Goal: Task Accomplishment & Management: Use online tool/utility

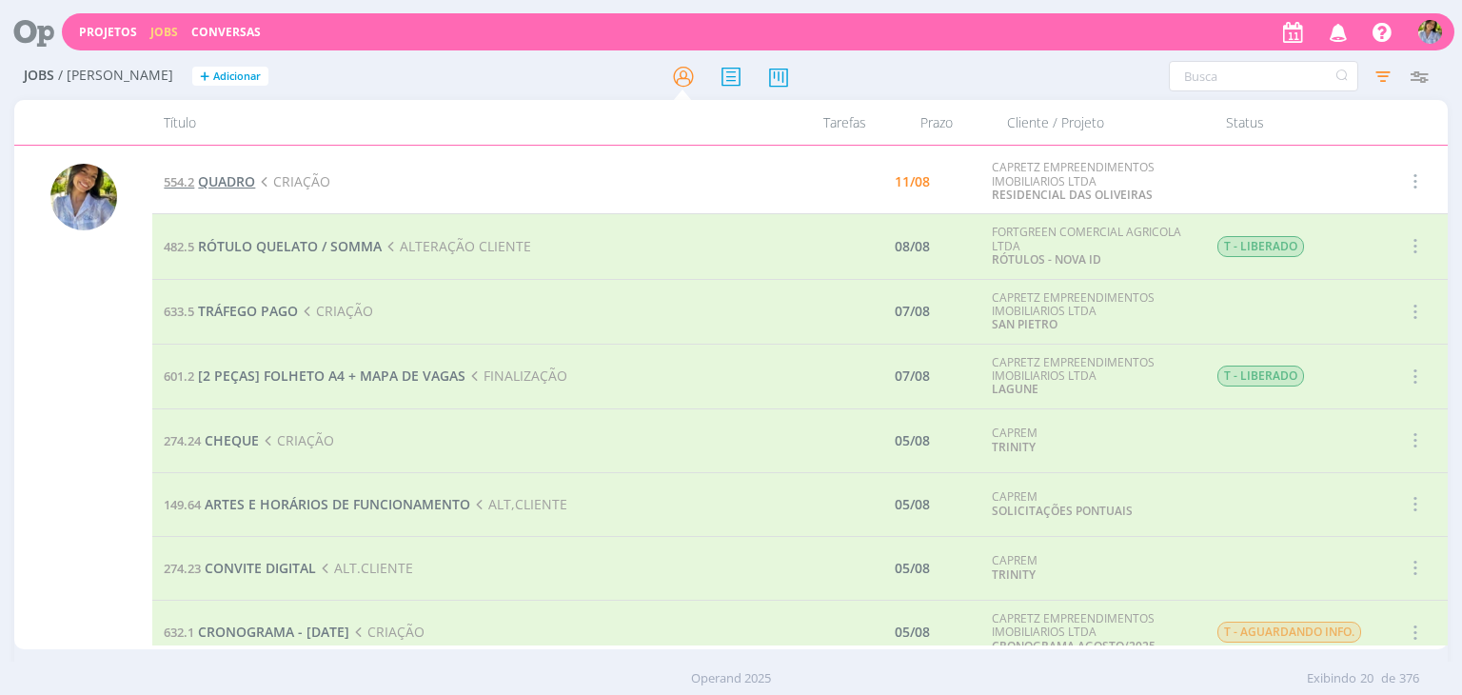
click at [217, 180] on span "QUADRO" at bounding box center [226, 181] width 57 height 18
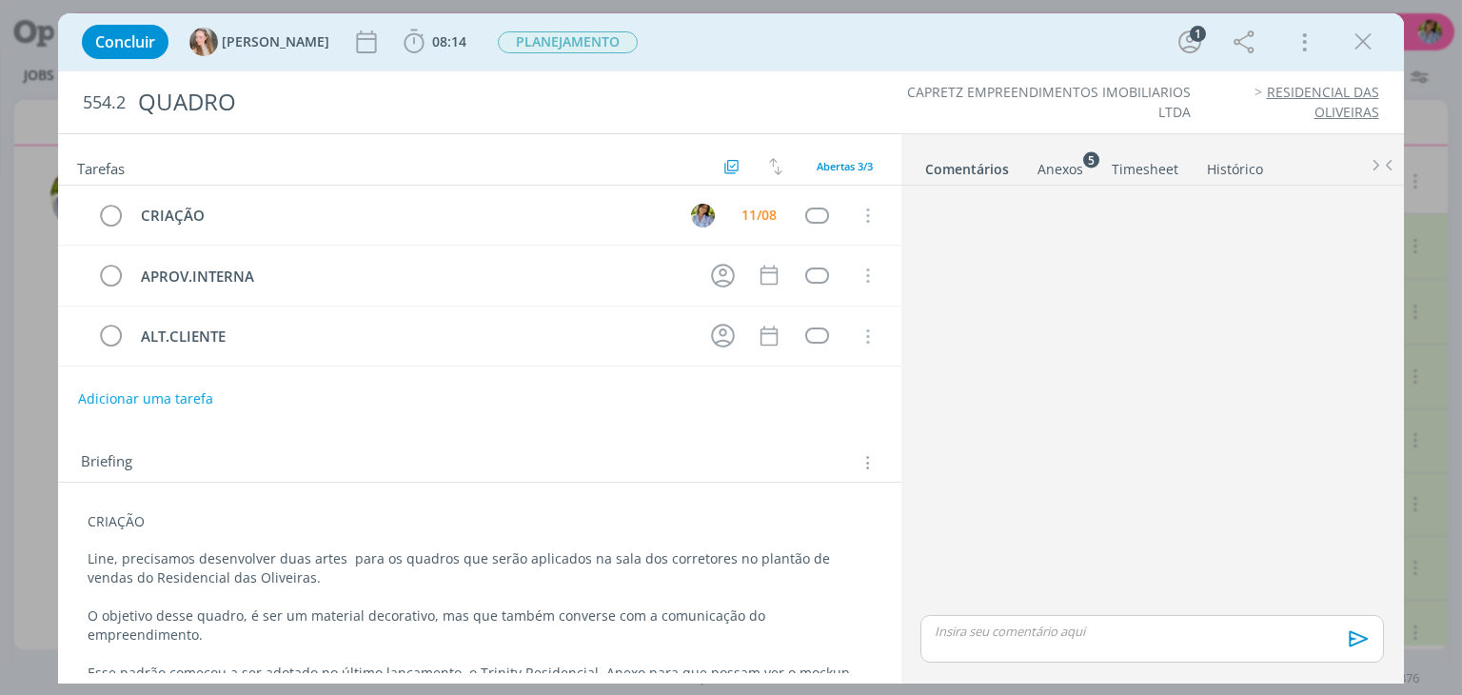
click at [1340, 47] on div "Concluir [PERSON_NAME] 08:14 Iniciar Apontar Data * [DATE] Horas * 00:00 Tarefa…" at bounding box center [730, 42] width 1316 height 46
click at [1349, 47] on icon "dialog" at bounding box center [1363, 42] width 29 height 29
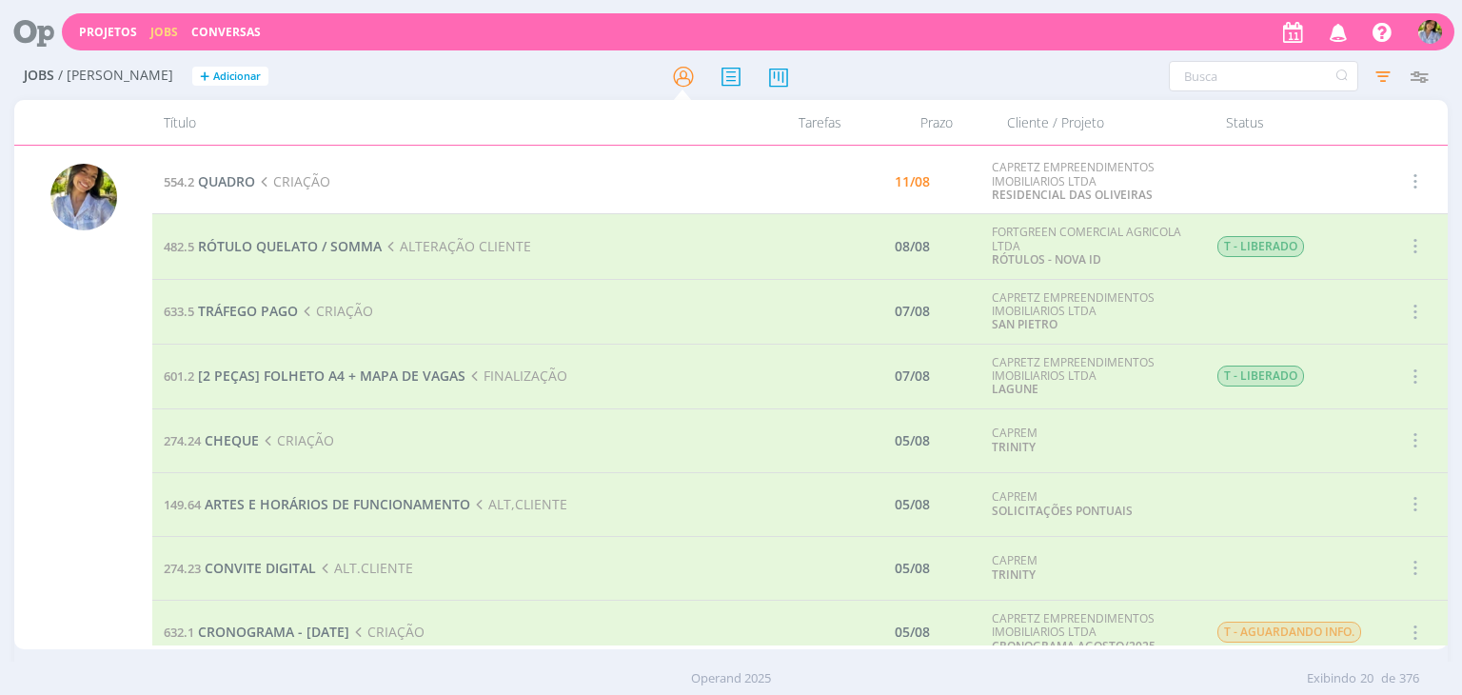
click at [1336, 35] on icon "button" at bounding box center [1338, 31] width 33 height 32
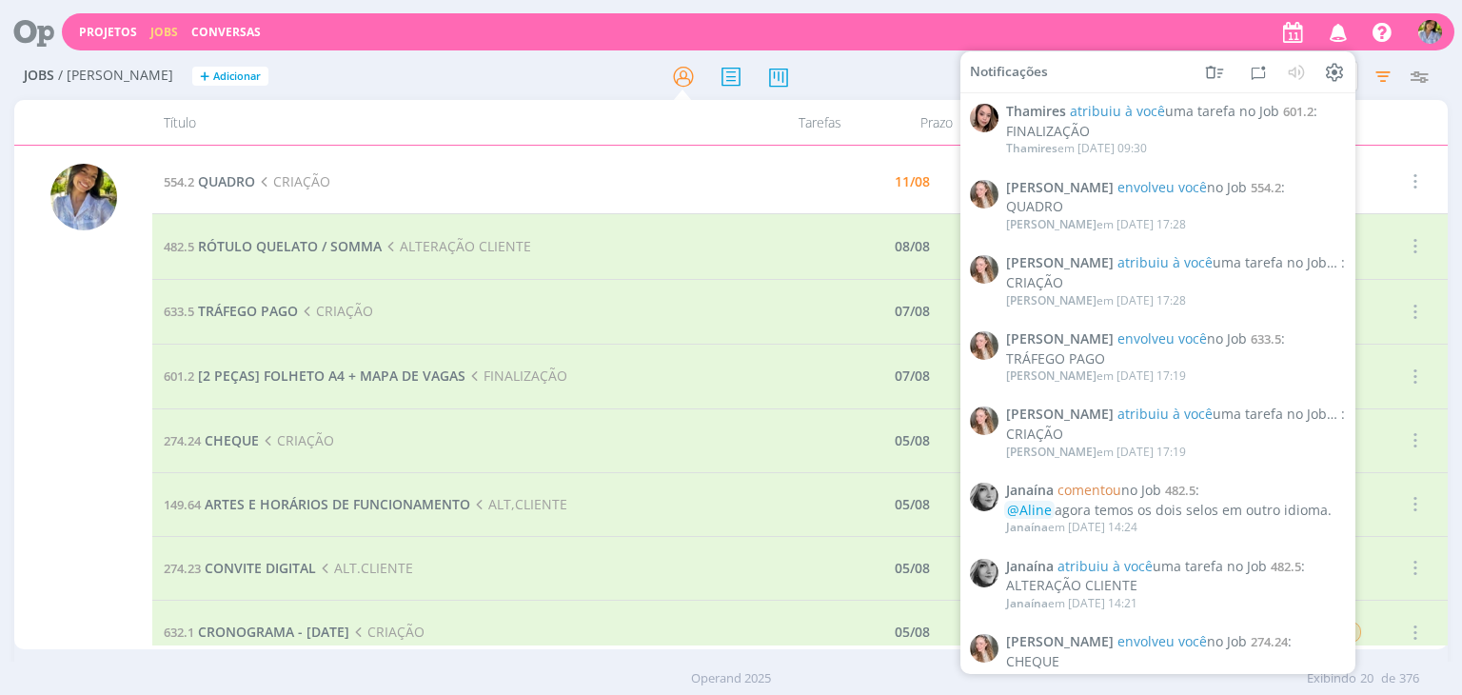
click at [1338, 36] on icon "button" at bounding box center [1338, 31] width 33 height 32
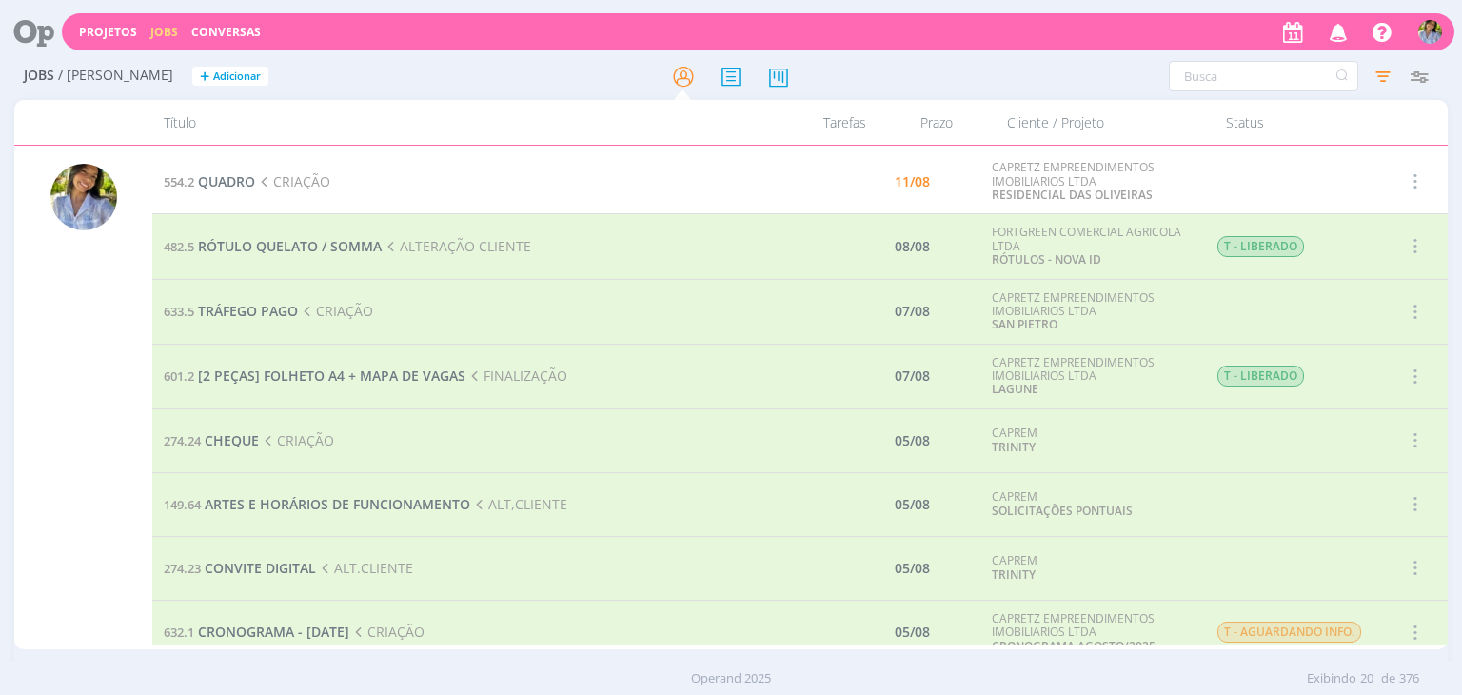
click at [61, 30] on div at bounding box center [35, 32] width 54 height 42
click at [44, 34] on icon at bounding box center [27, 31] width 39 height 37
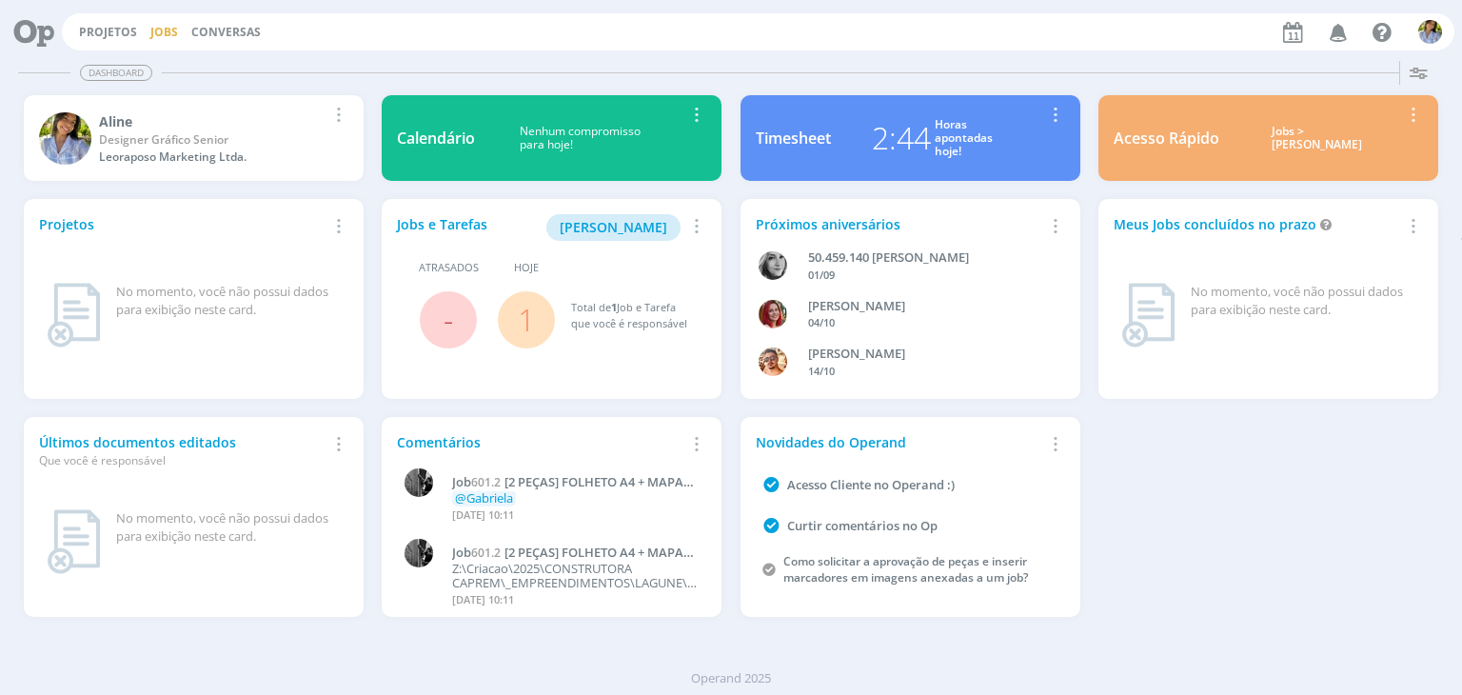
click at [161, 39] on link "Jobs" at bounding box center [164, 32] width 28 height 16
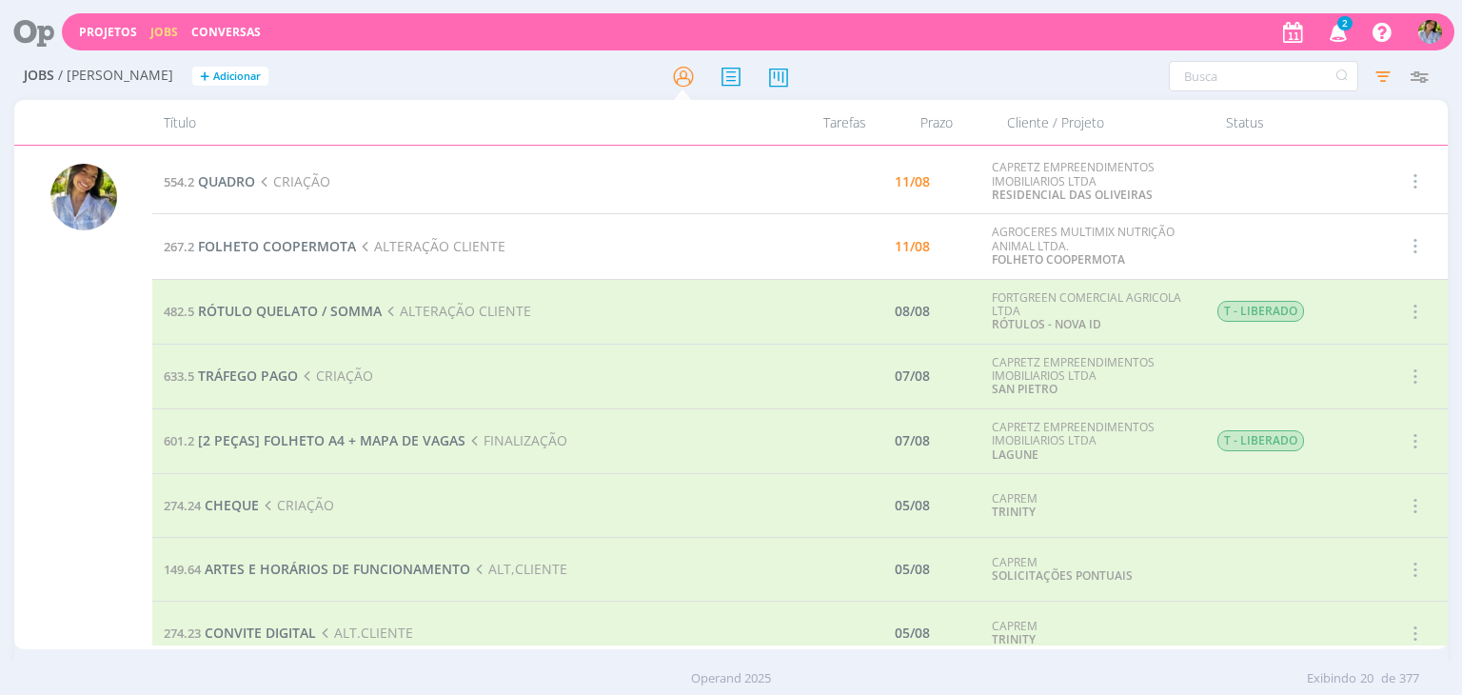
click at [1340, 30] on icon "button" at bounding box center [1338, 31] width 33 height 32
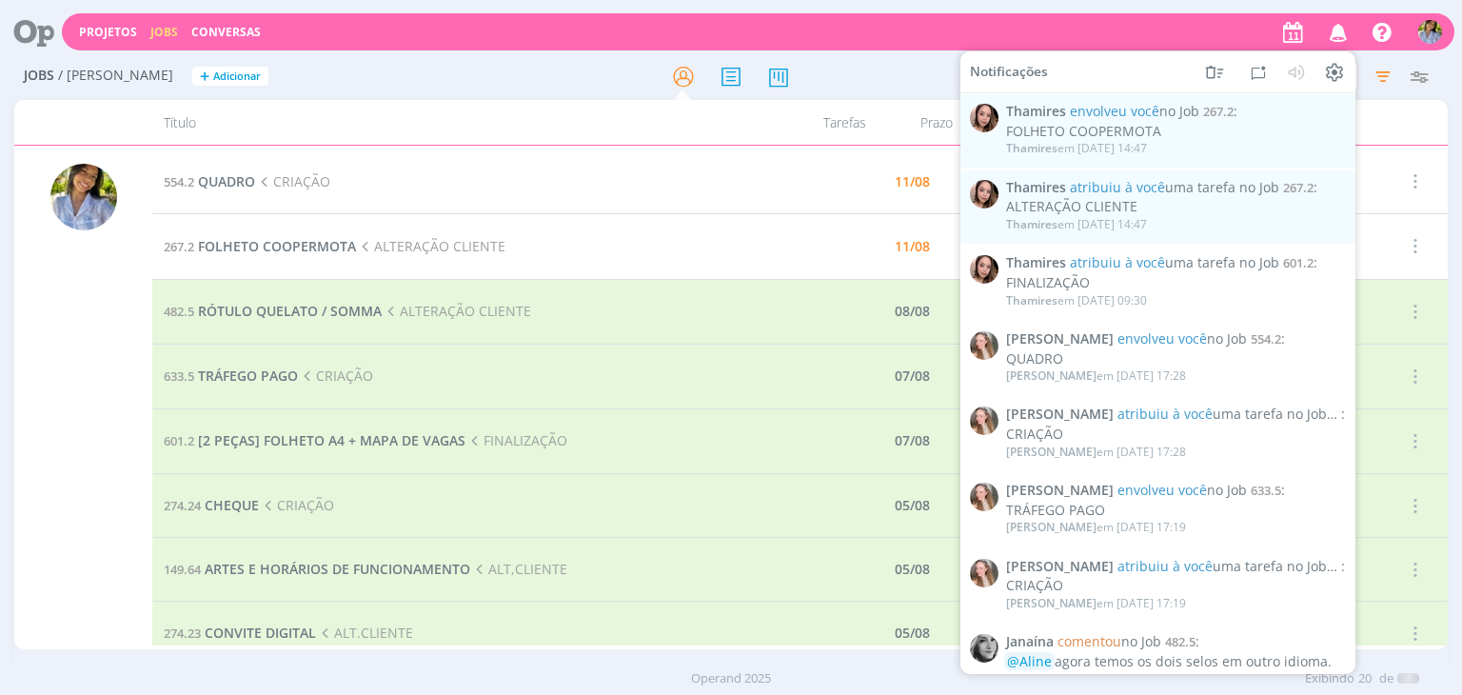
click at [868, 67] on div at bounding box center [731, 76] width 478 height 34
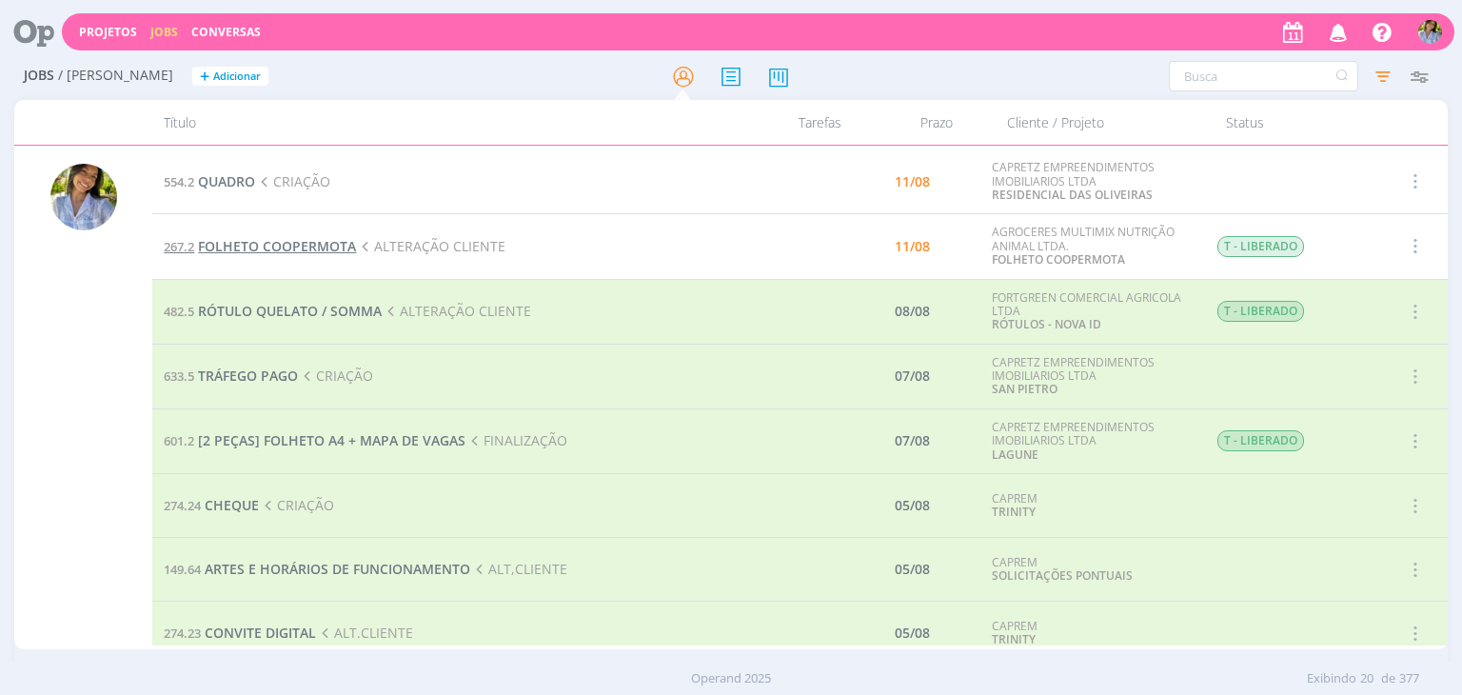
click at [293, 246] on span "FOLHETO COOPERMOTA" at bounding box center [277, 246] width 158 height 18
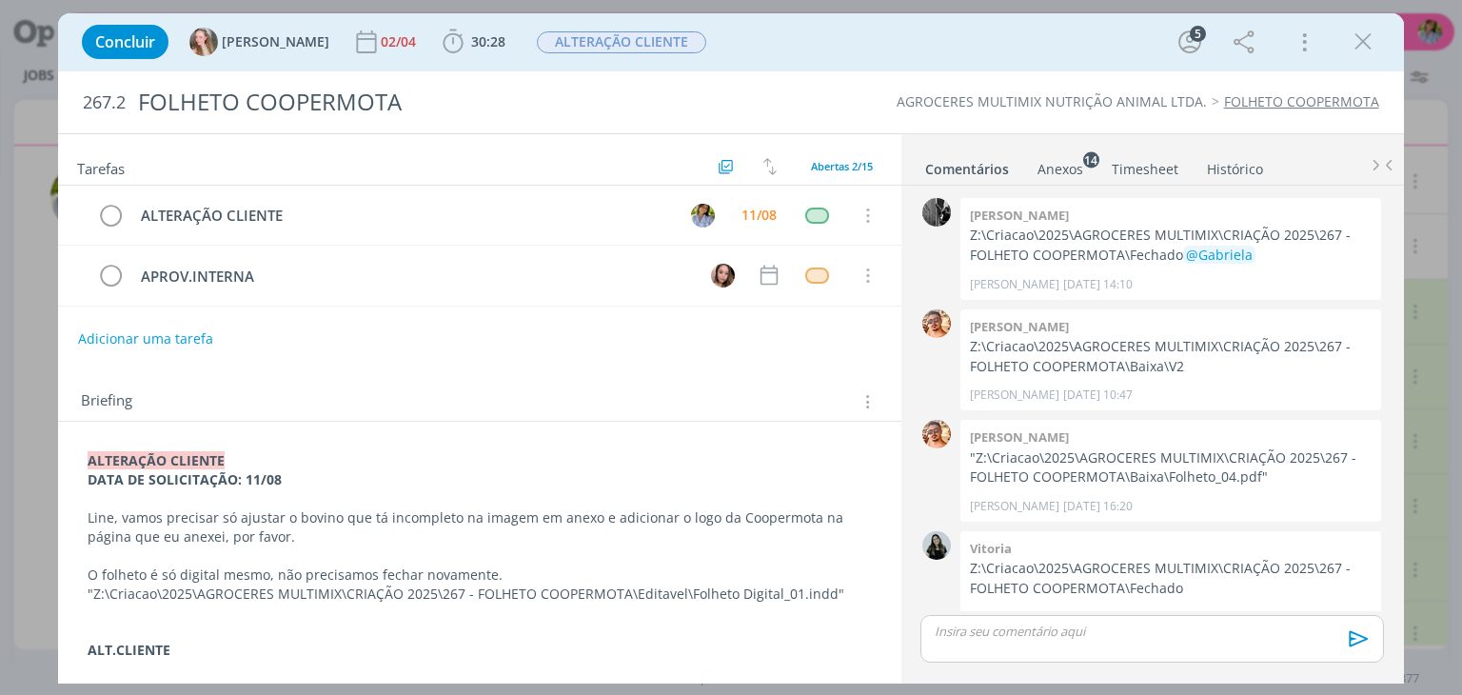
scroll to position [738, 0]
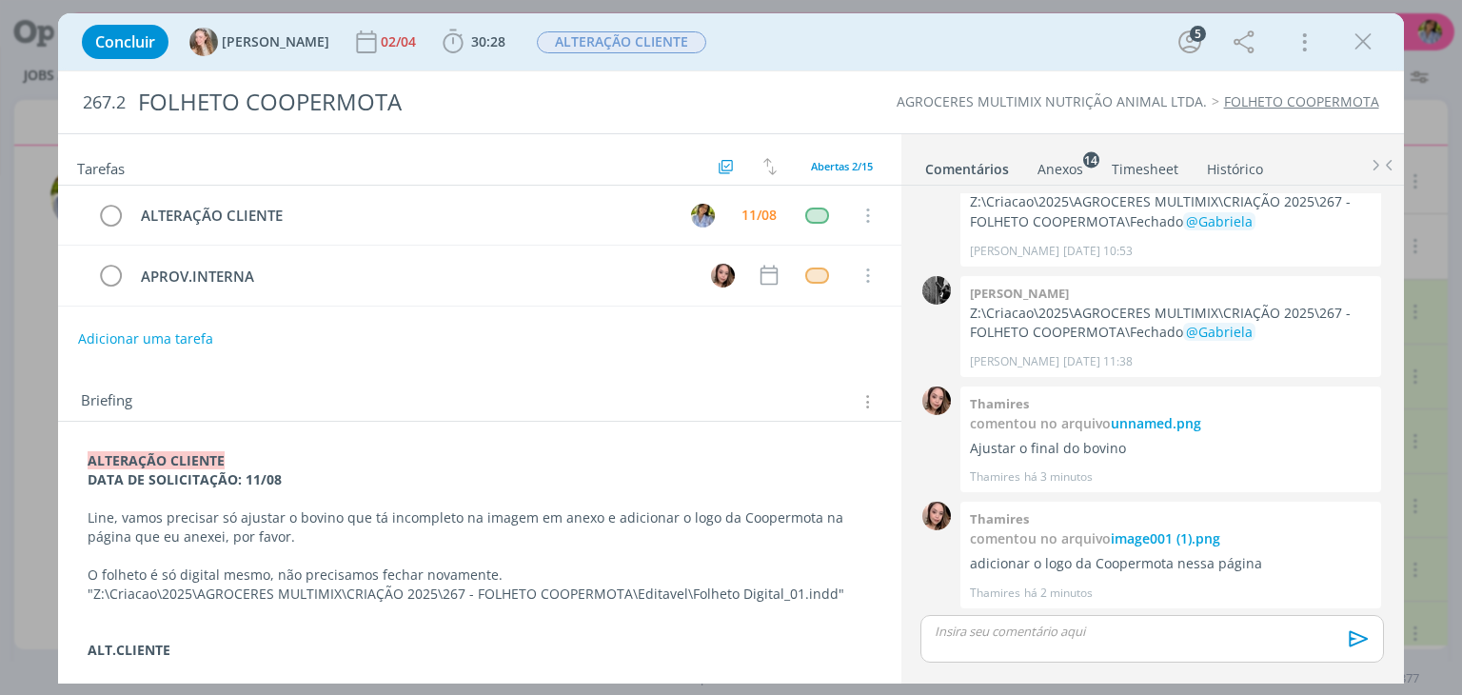
click at [90, 588] on p ""Z:\Criacao\2025\AGROCERES MULTIMIX\CRIAÇÃO 2025\267 - FOLHETO COOPERMOTA\Edita…" at bounding box center [479, 593] width 783 height 19
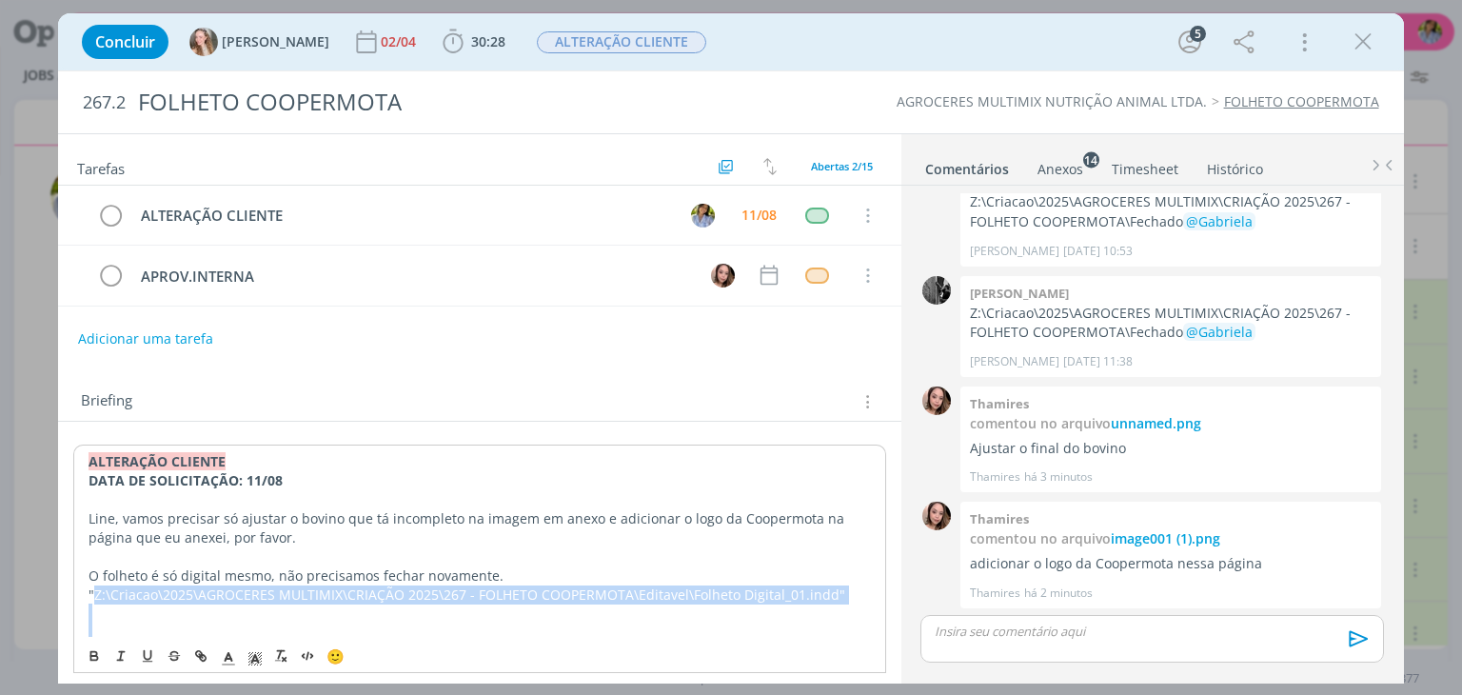
drag, startPoint x: 105, startPoint y: 590, endPoint x: 608, endPoint y: 602, distance: 503.6
click at [601, 603] on p "dialog" at bounding box center [479, 612] width 781 height 19
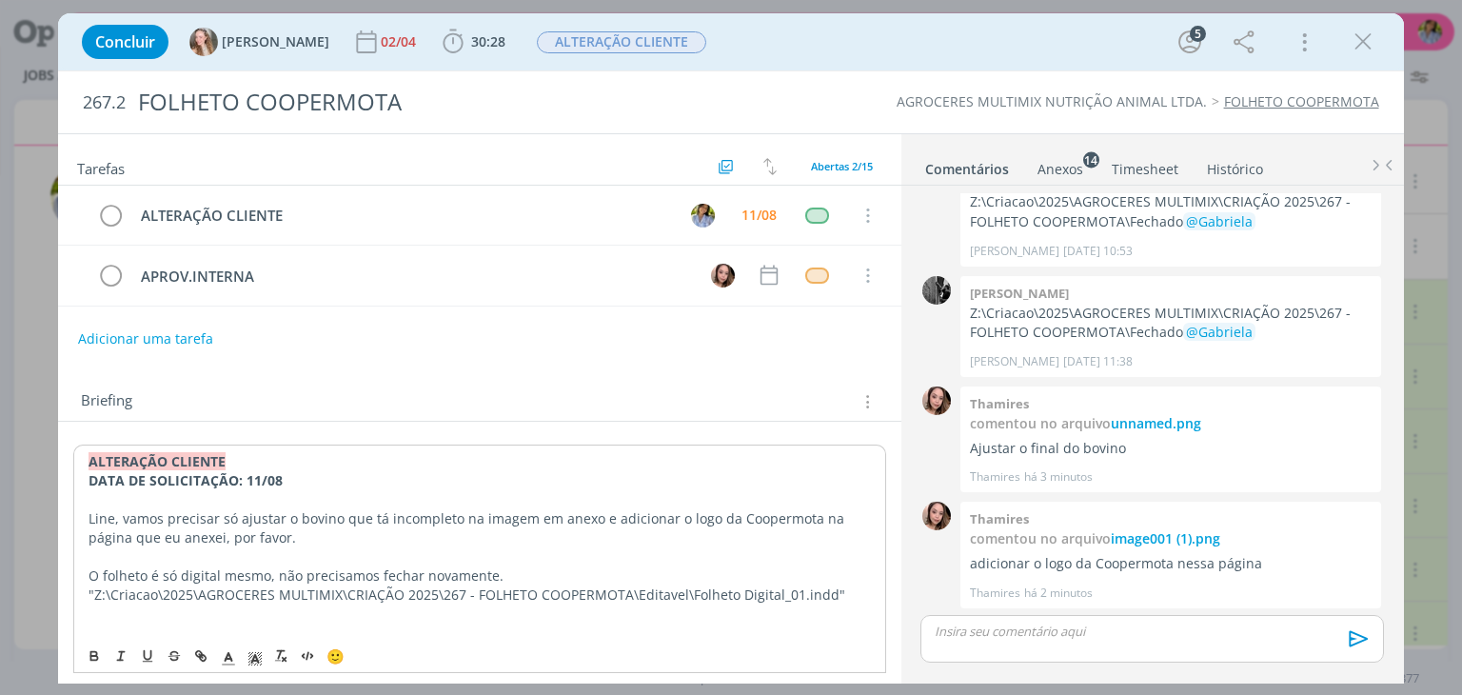
click at [546, 535] on p "Line, vamos precisar só ajustar o bovino que tá incompleto na imagem em anexo e…" at bounding box center [479, 528] width 781 height 38
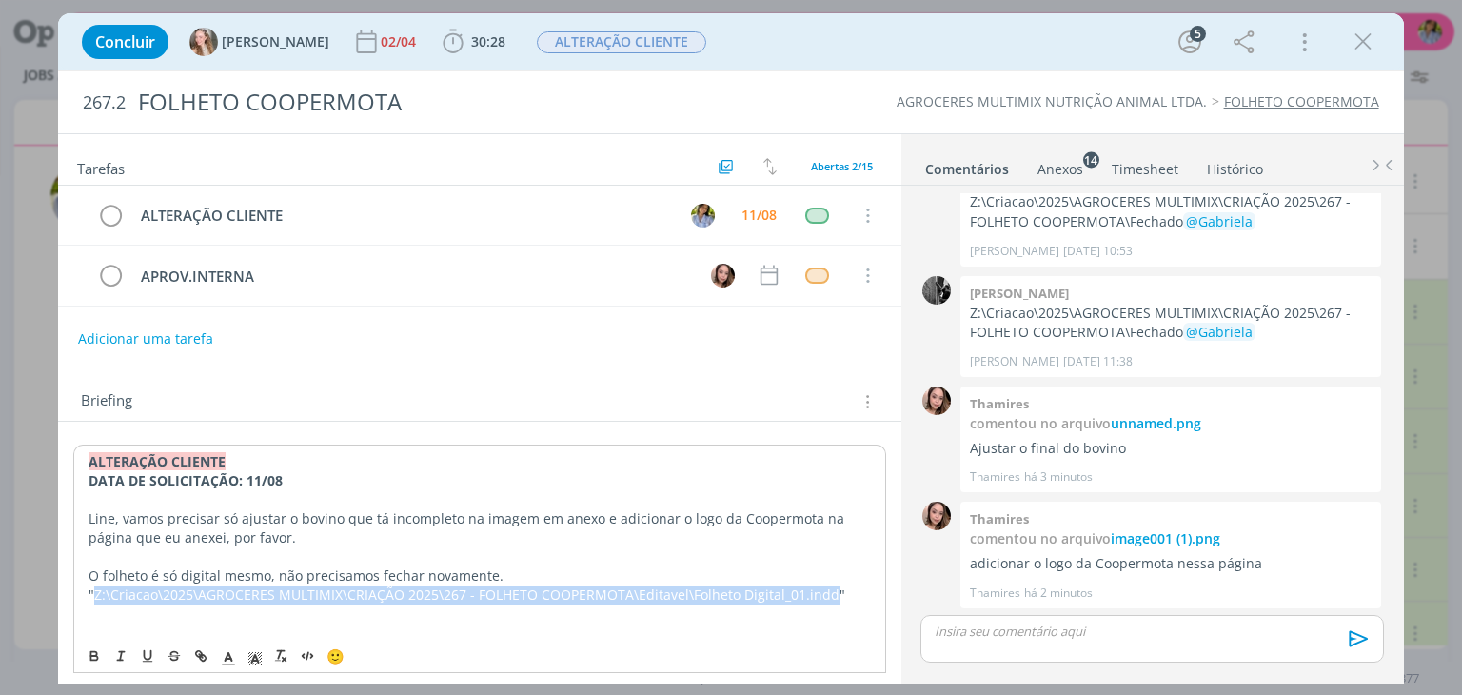
drag, startPoint x: 95, startPoint y: 590, endPoint x: 827, endPoint y: 591, distance: 731.8
click at [827, 591] on p ""Z:\Criacao\2025\AGROCERES MULTIMIX\CRIAÇÃO 2025\267 - FOLHETO COOPERMOTA\Edita…" at bounding box center [479, 594] width 781 height 19
copy p "Z:\Criacao\2025\AGROCERES MULTIMIX\CRIAÇÃO 2025\267 - FOLHETO COOPERMOTA\Editav…"
click at [190, 592] on p ""Z:\Criacao\2025\AGROCERES MULTIMIX\CRIAÇÃO 2025\267 - FOLHETO COOPERMOTA\Edita…" at bounding box center [479, 593] width 783 height 19
drag, startPoint x: 94, startPoint y: 589, endPoint x: 825, endPoint y: 591, distance: 730.9
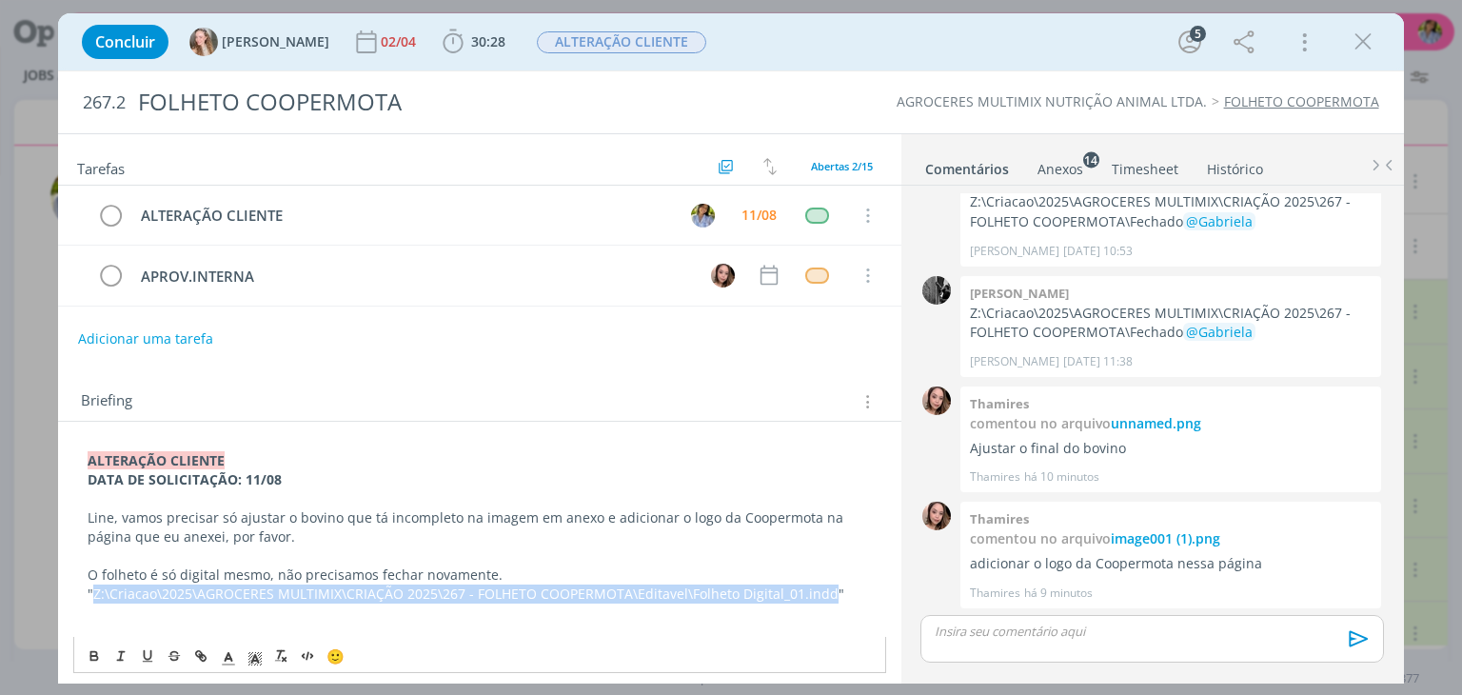
click at [825, 591] on p ""Z:\Criacao\2025\AGROCERES MULTIMIX\CRIAÇÃO 2025\267 - FOLHETO COOPERMOTA\Edita…" at bounding box center [479, 593] width 783 height 19
click at [1368, 48] on icon "dialog" at bounding box center [1363, 42] width 29 height 29
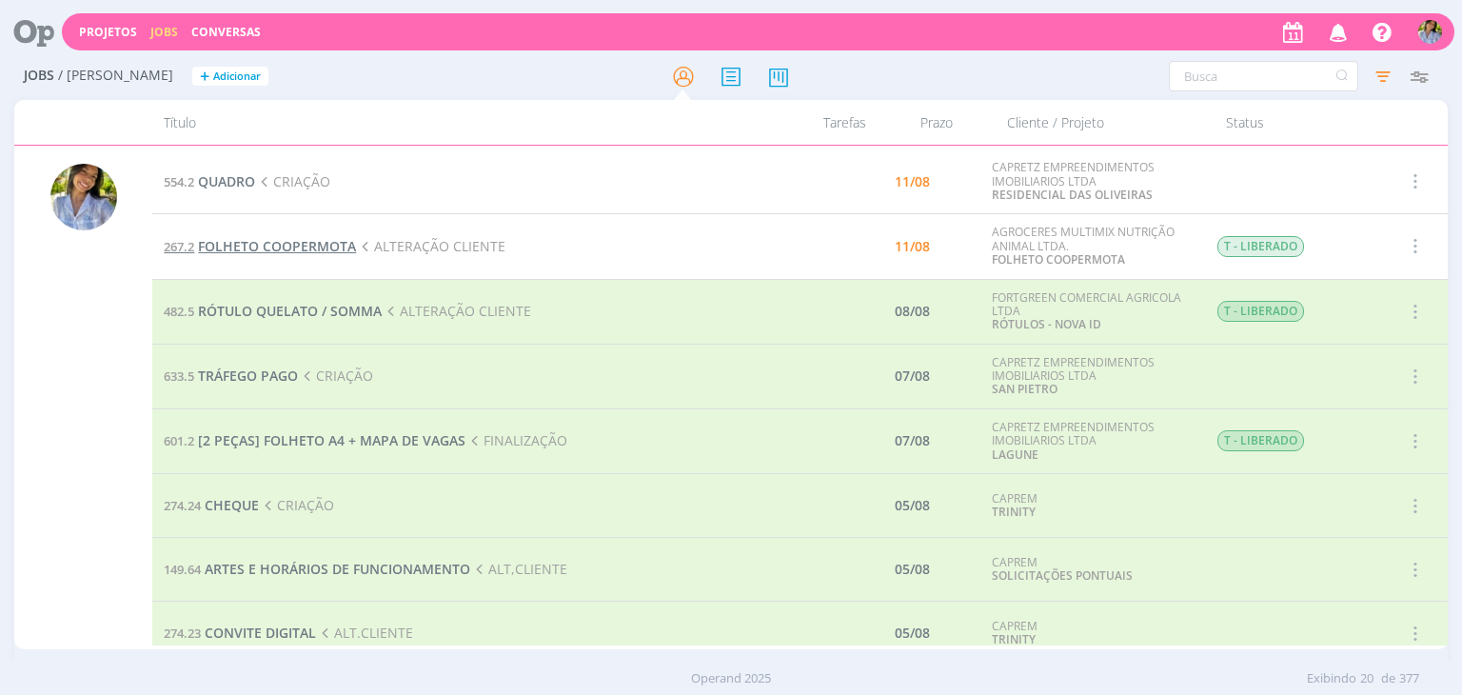
click at [320, 248] on span "FOLHETO COOPERMOTA" at bounding box center [277, 246] width 158 height 18
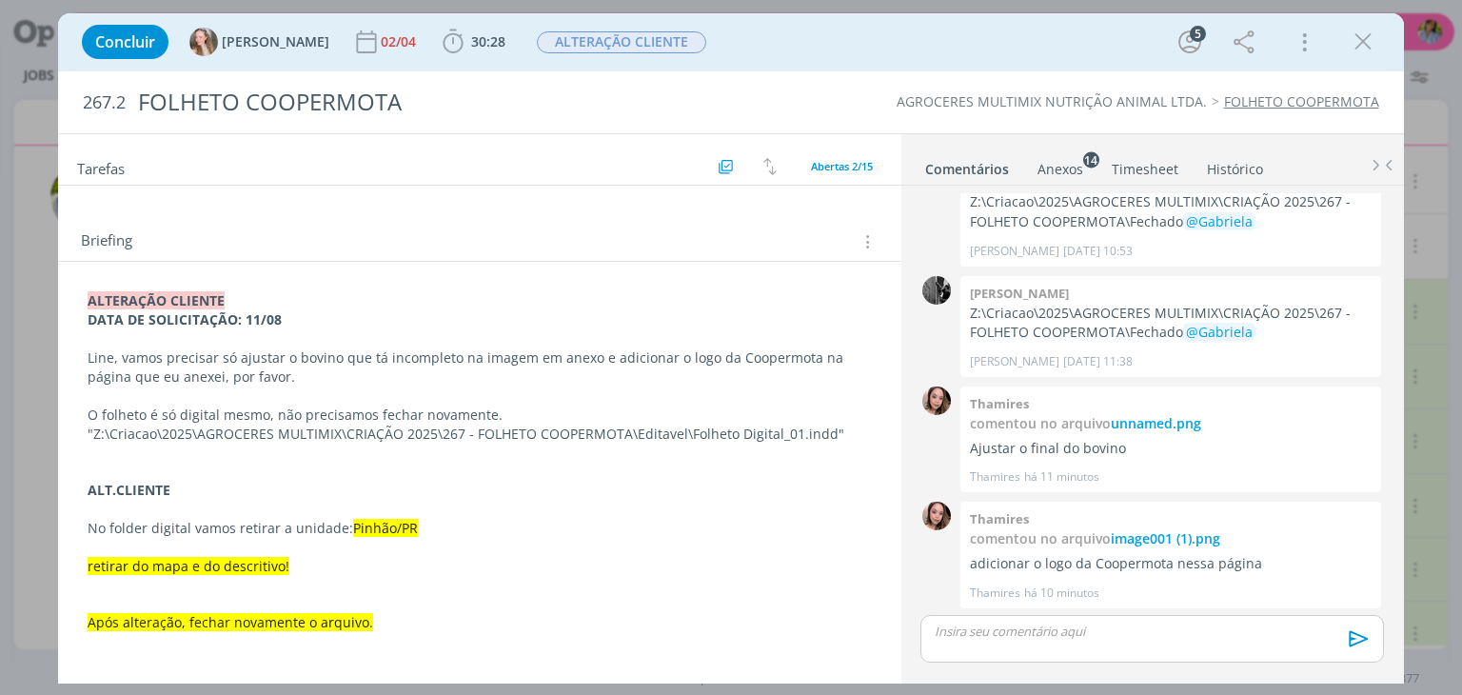
scroll to position [149, 0]
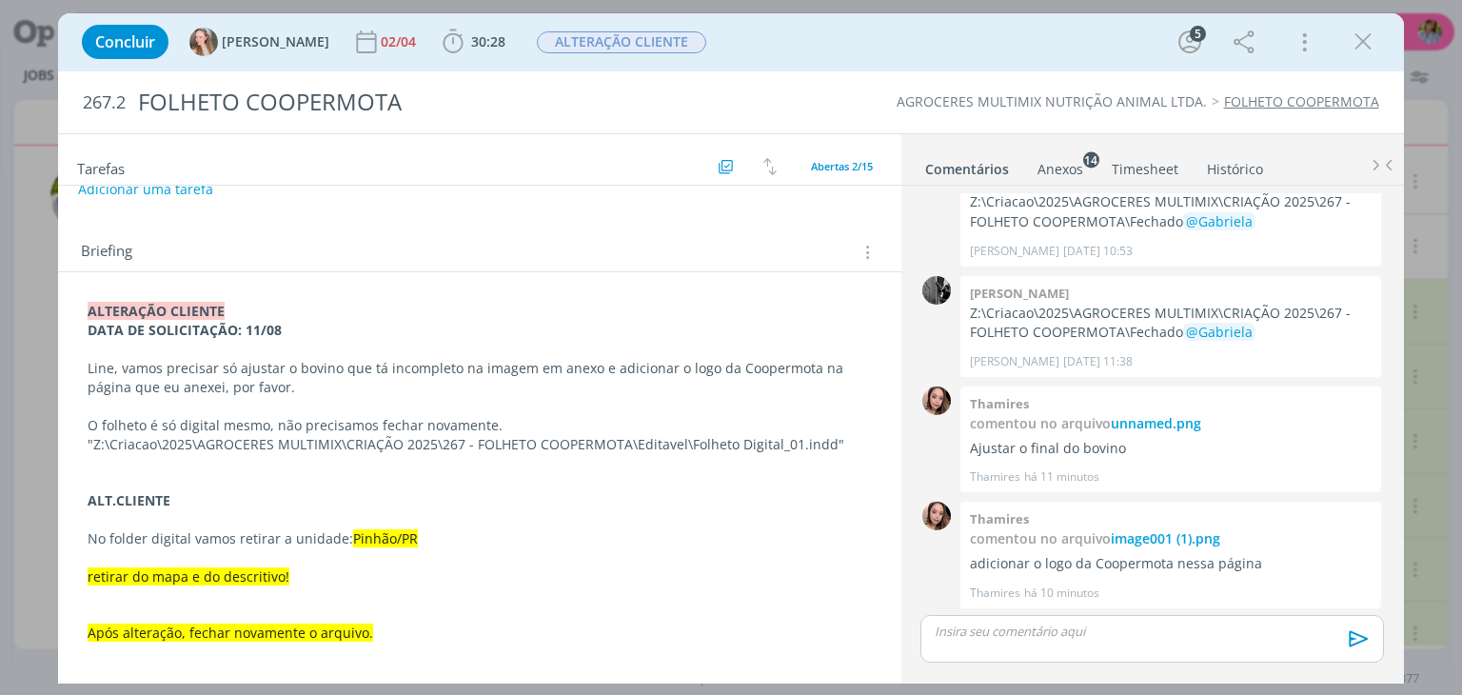
click at [1062, 168] on div "Anexos 14" at bounding box center [1060, 169] width 46 height 19
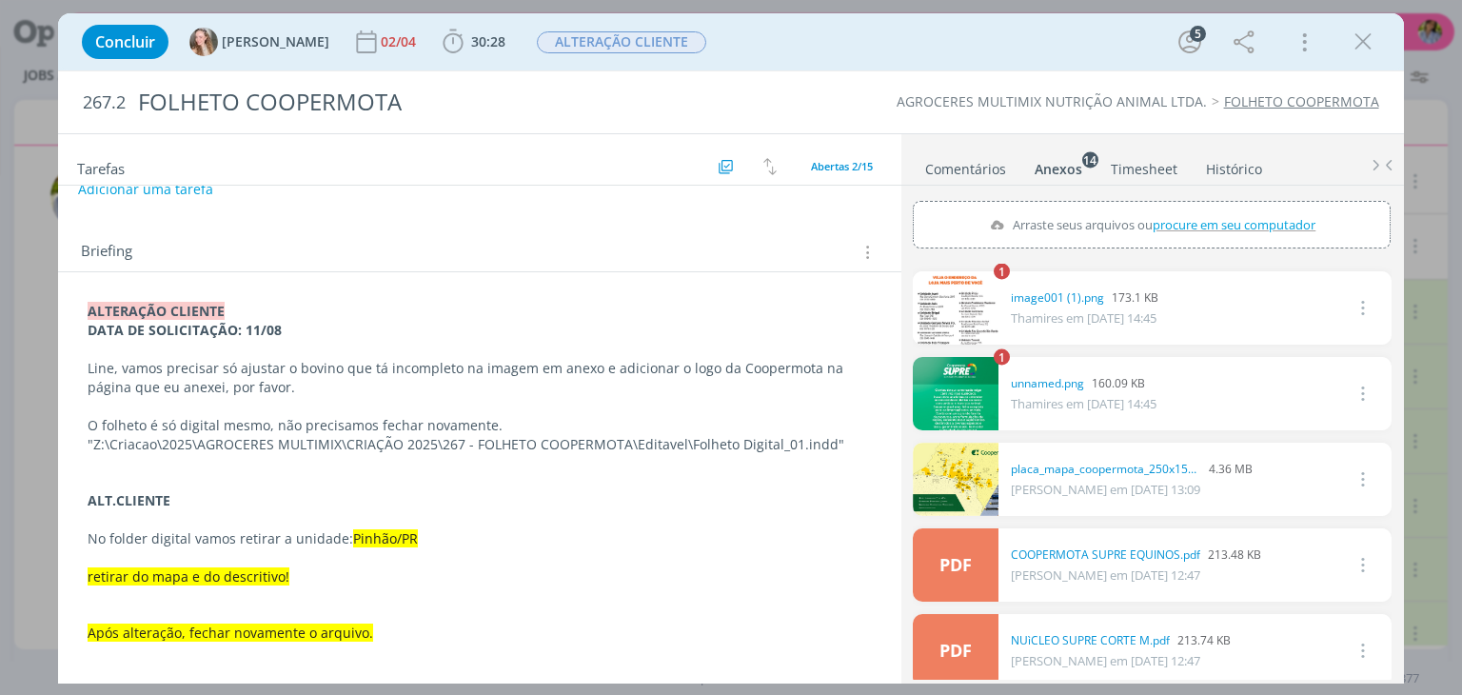
click at [965, 324] on link "dialog" at bounding box center [956, 307] width 86 height 73
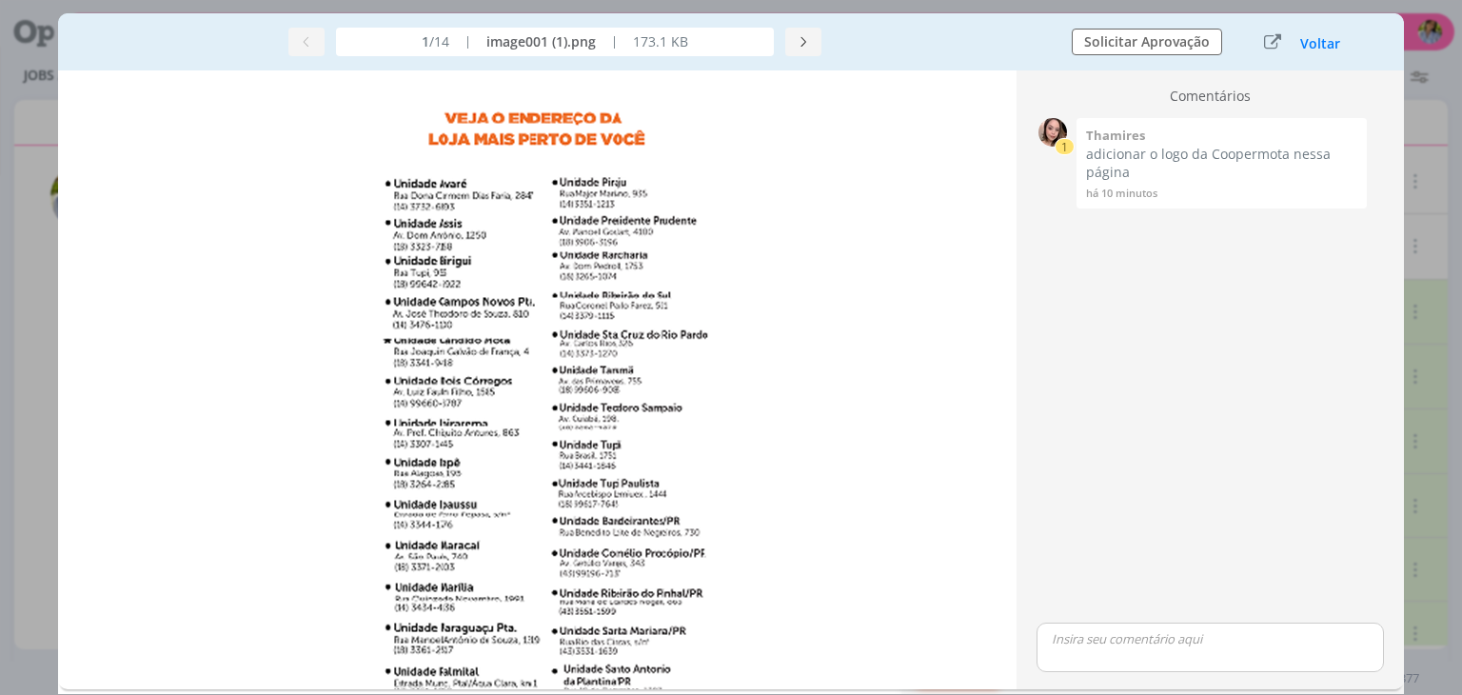
scroll to position [240, 0]
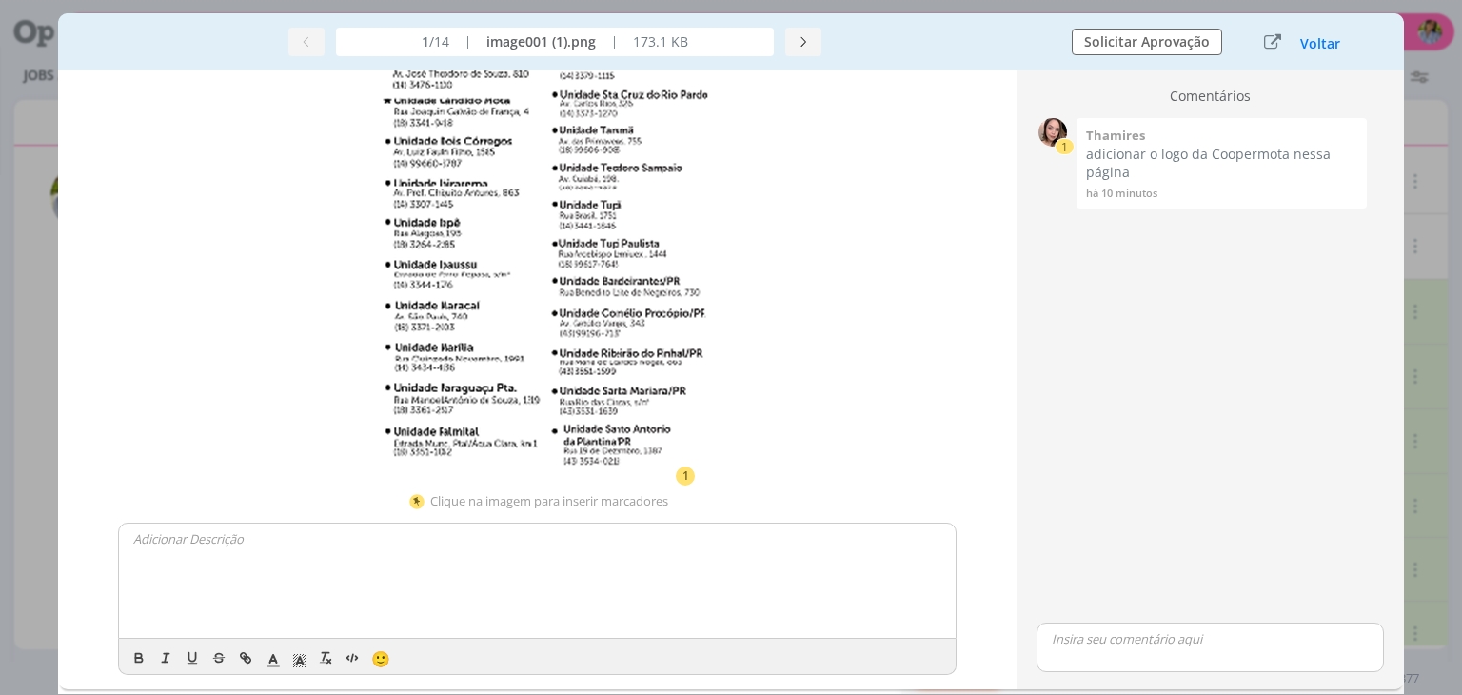
click at [1322, 49] on button "Voltar" at bounding box center [1320, 43] width 42 height 15
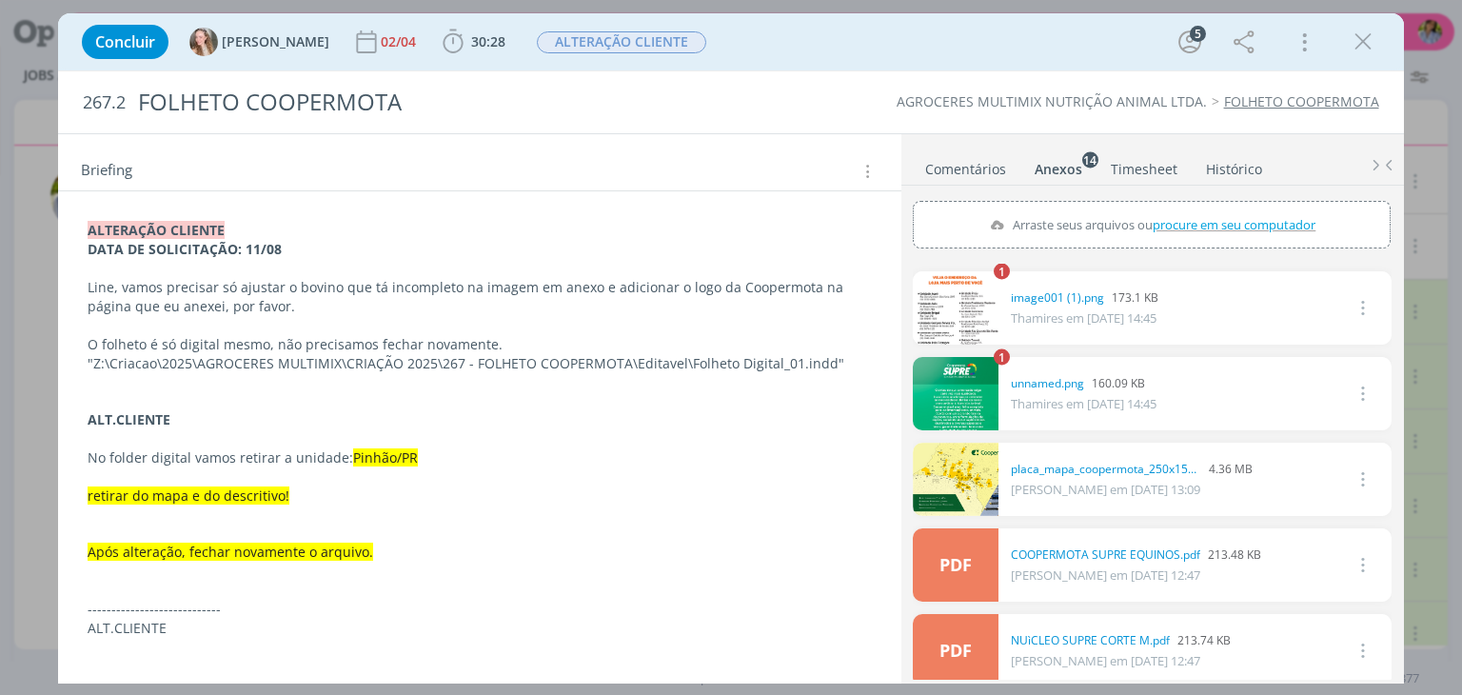
scroll to position [220, 0]
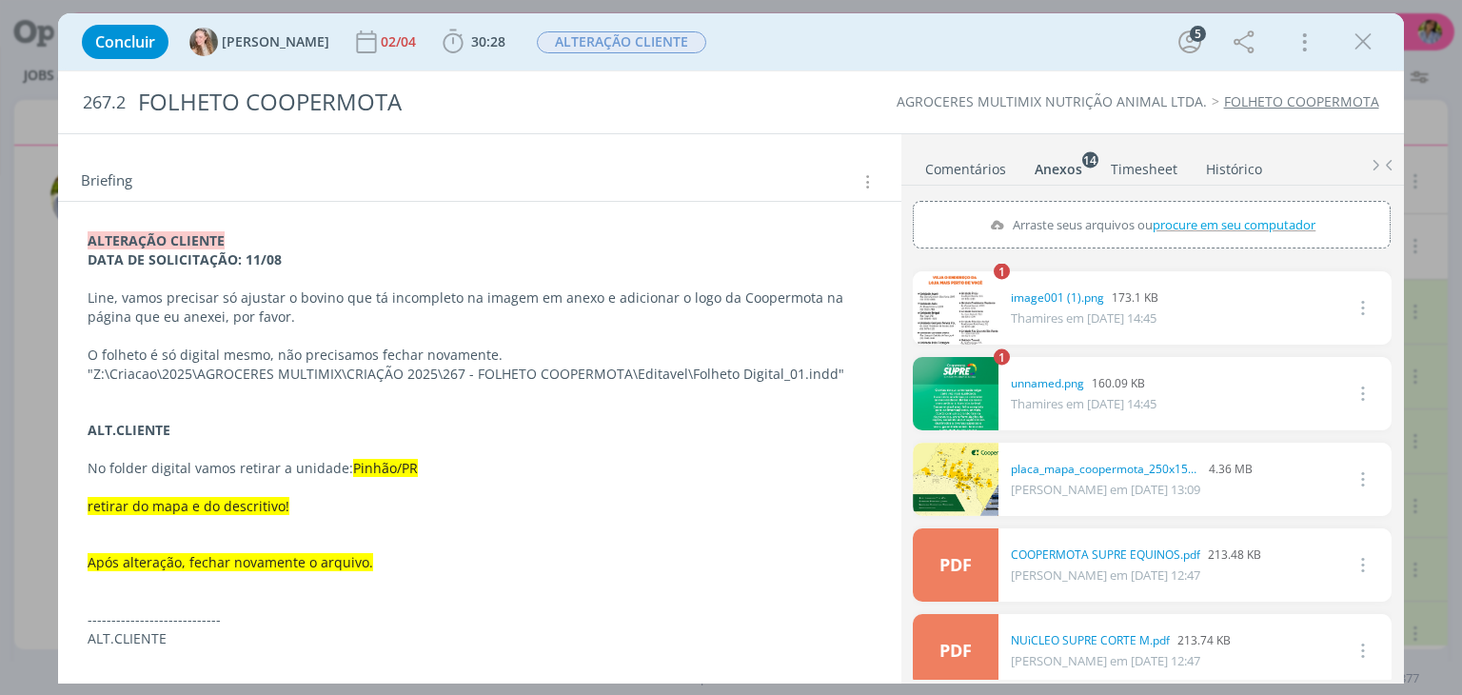
click at [979, 298] on link "dialog" at bounding box center [956, 307] width 86 height 73
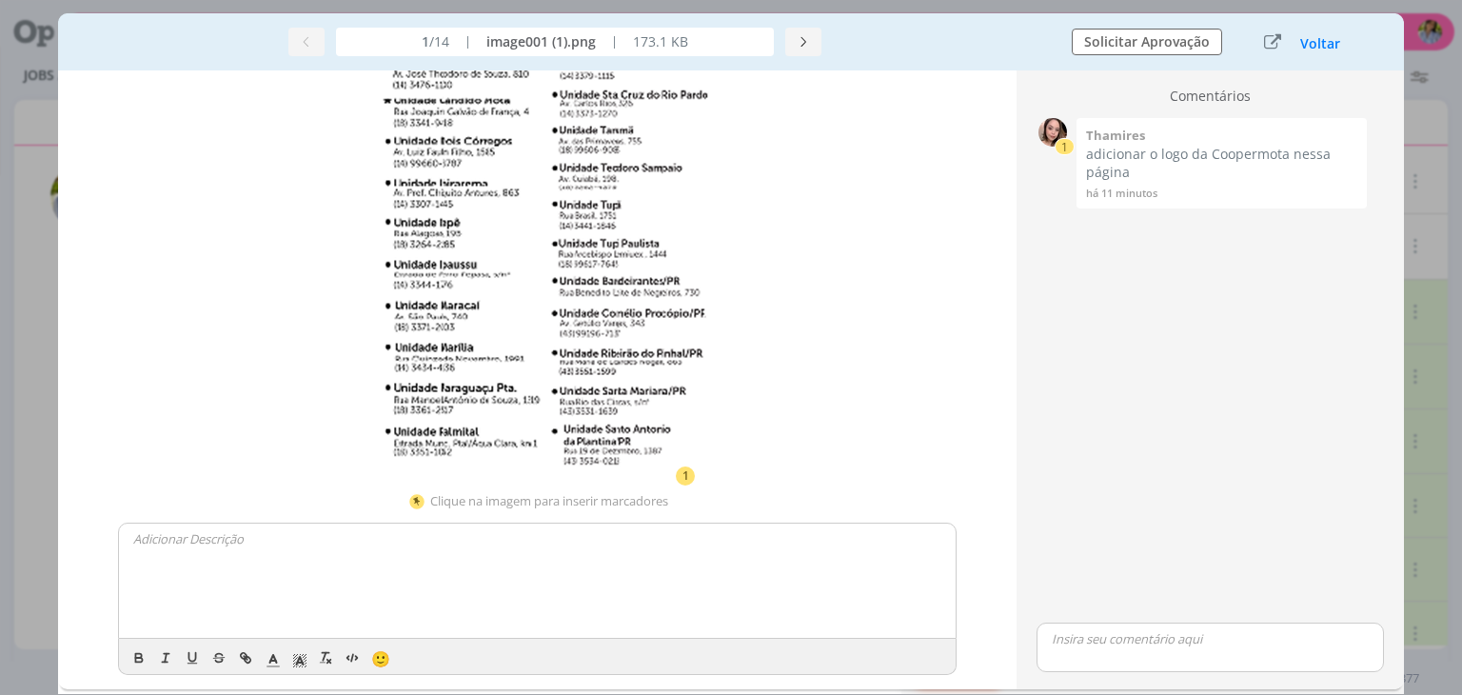
scroll to position [197, 0]
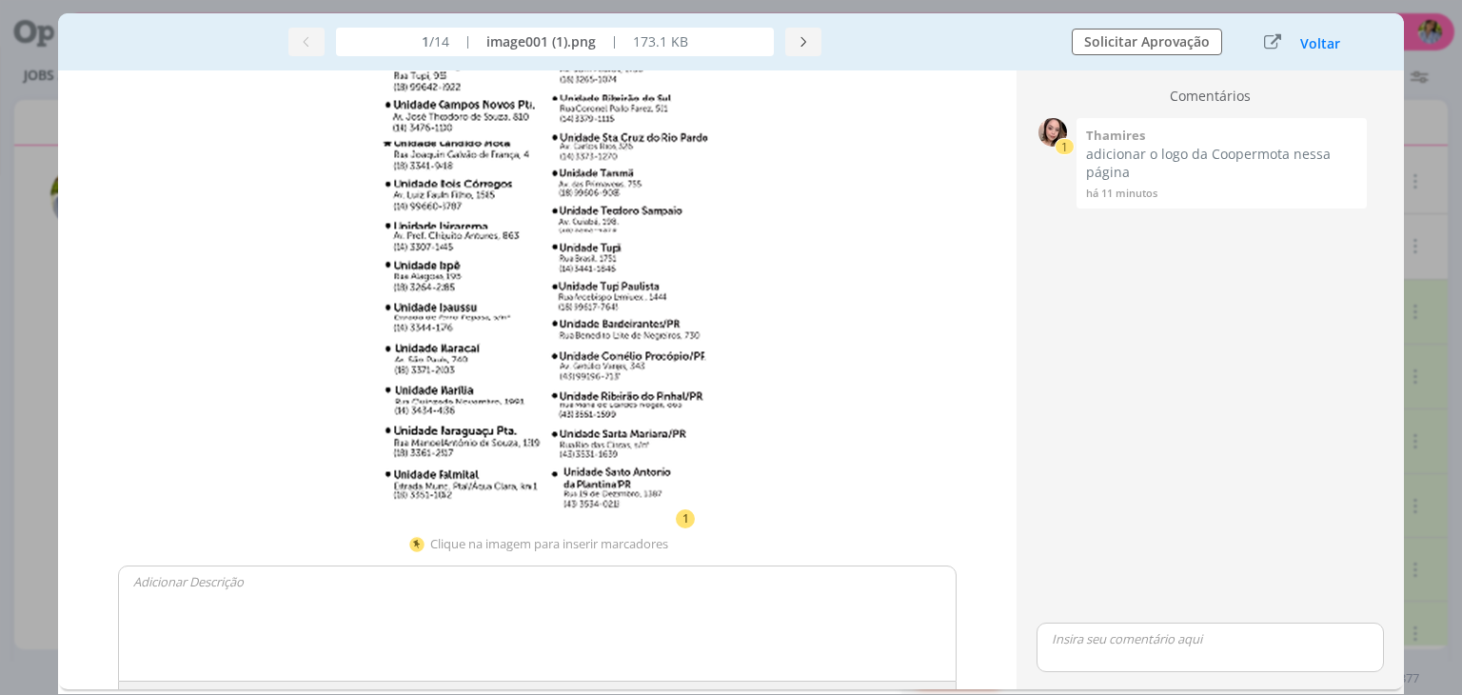
click at [623, 443] on img "dialog" at bounding box center [536, 211] width 345 height 631
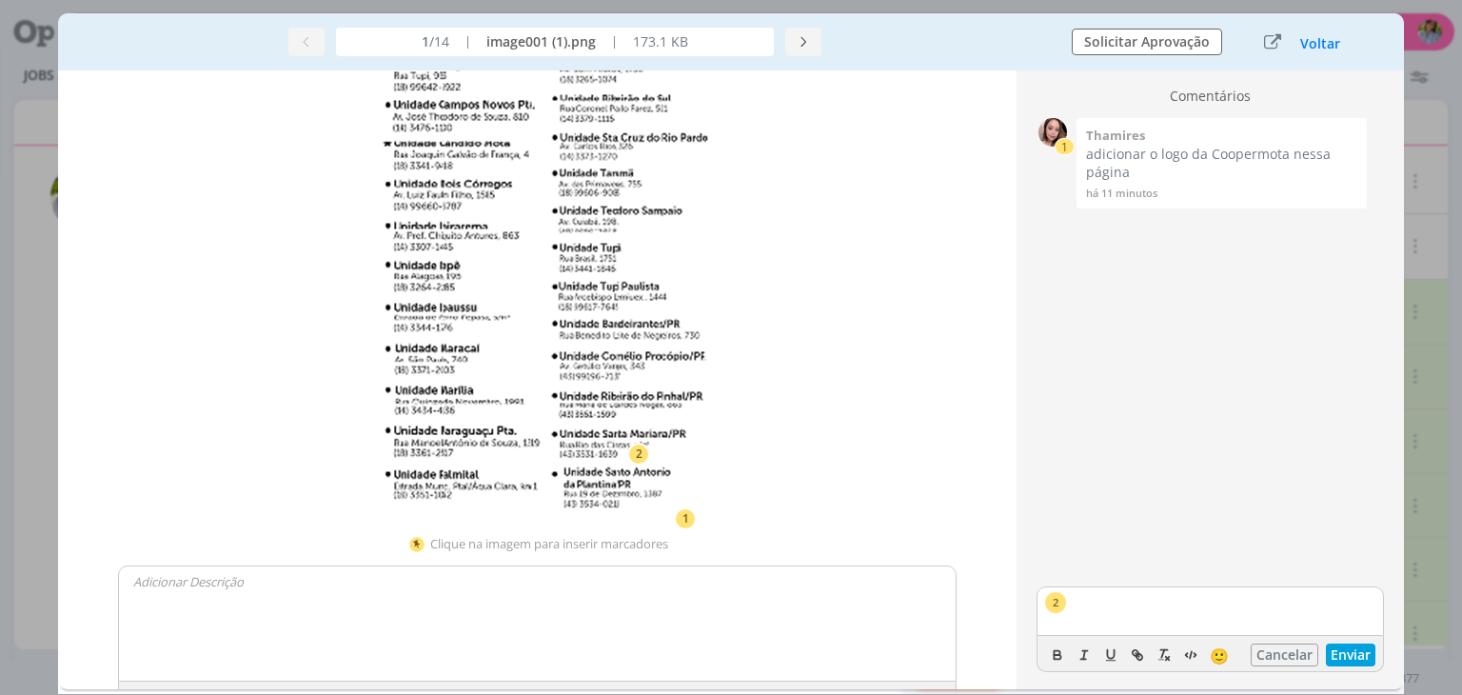
click at [784, 317] on div "1 2 Clique na imagem para inserir marcadores 🙂" at bounding box center [537, 379] width 958 height 619
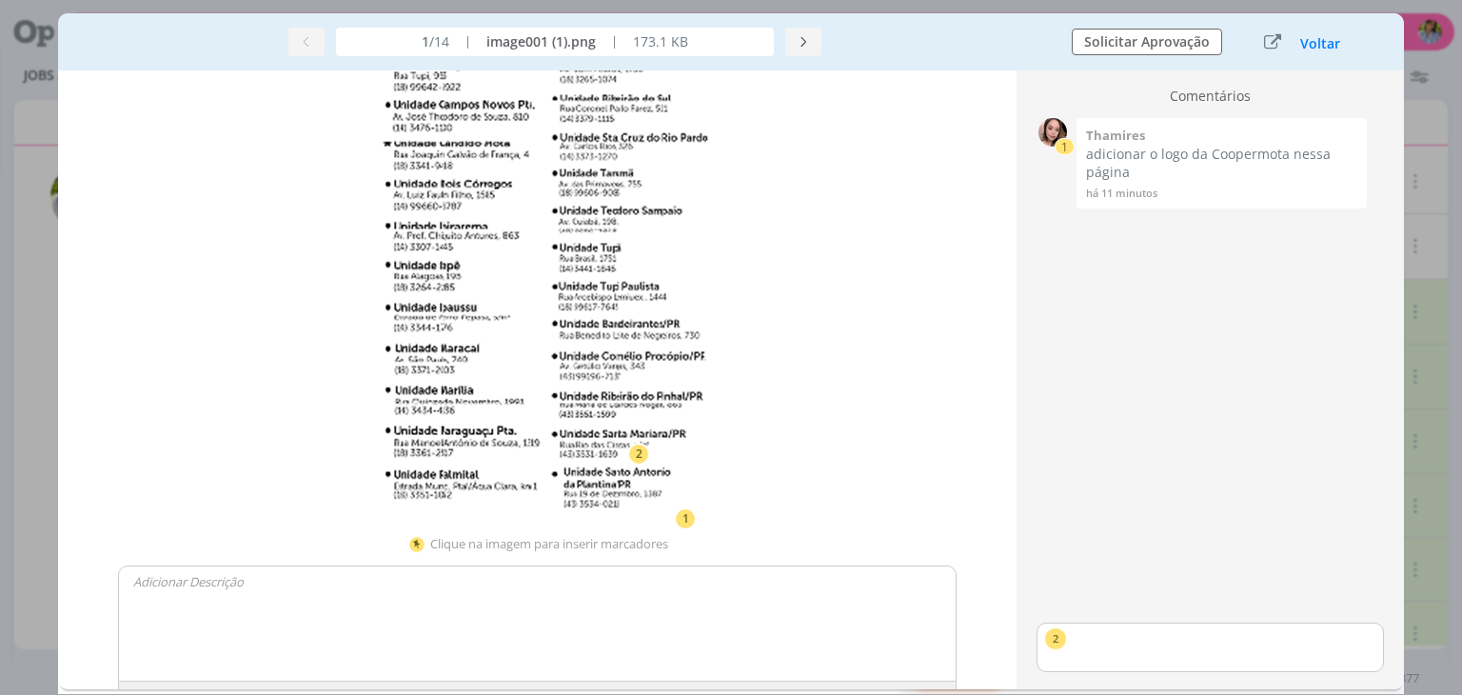
click at [1336, 39] on button "Voltar" at bounding box center [1320, 43] width 42 height 15
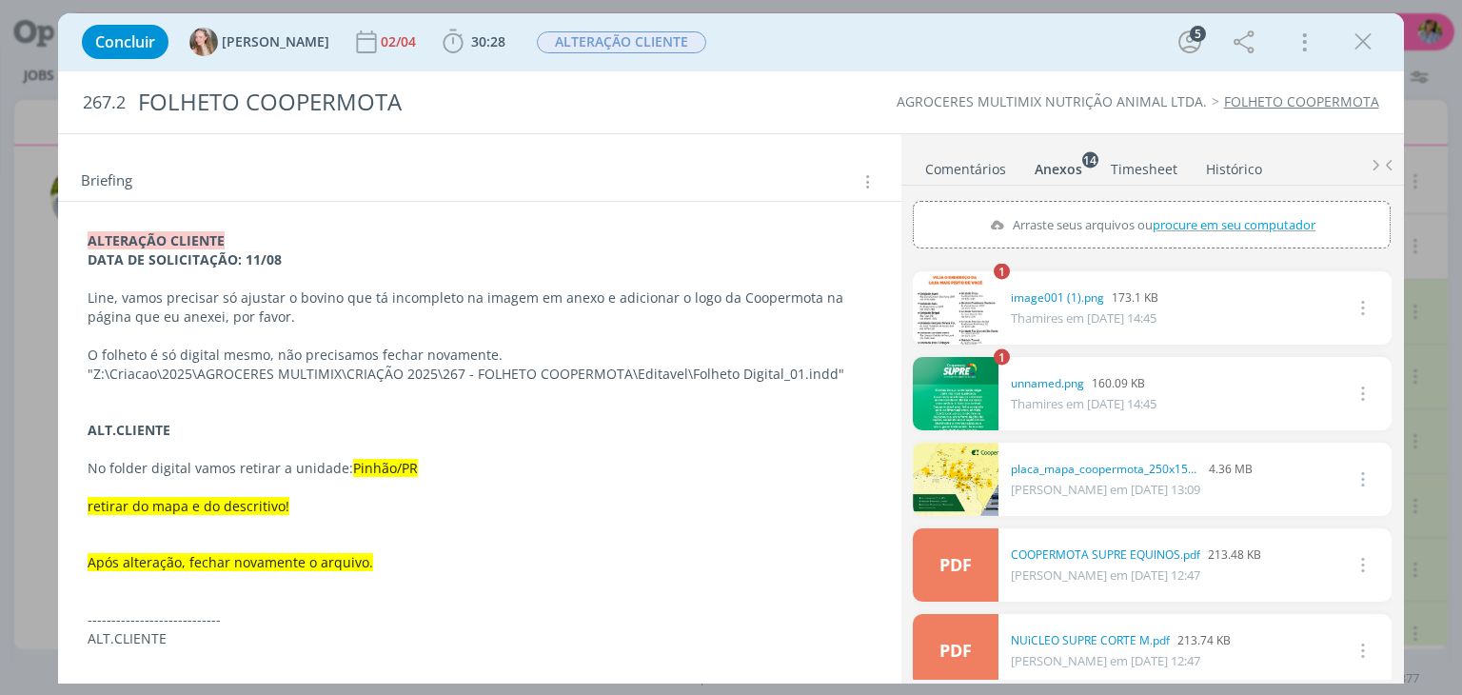
click at [1368, 37] on icon "dialog" at bounding box center [1363, 42] width 29 height 29
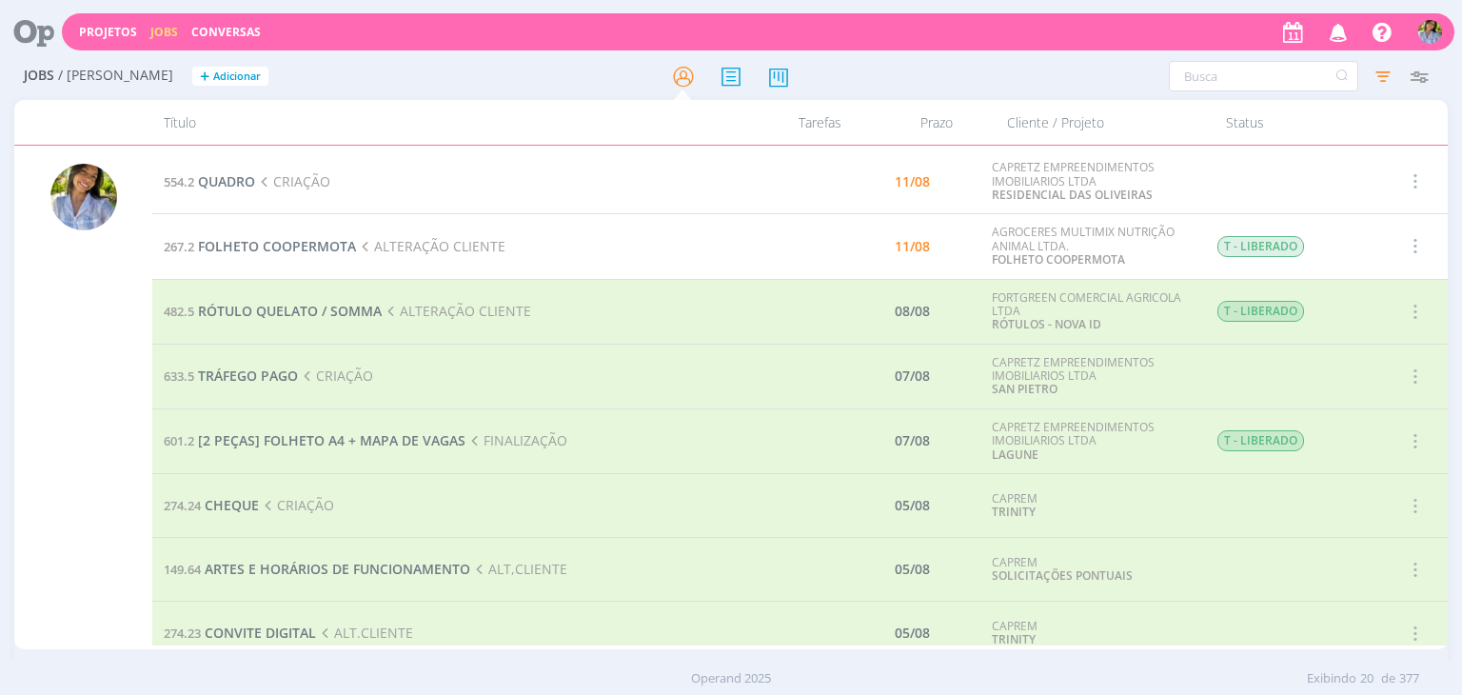
click at [1410, 248] on icon "button" at bounding box center [1413, 245] width 21 height 23
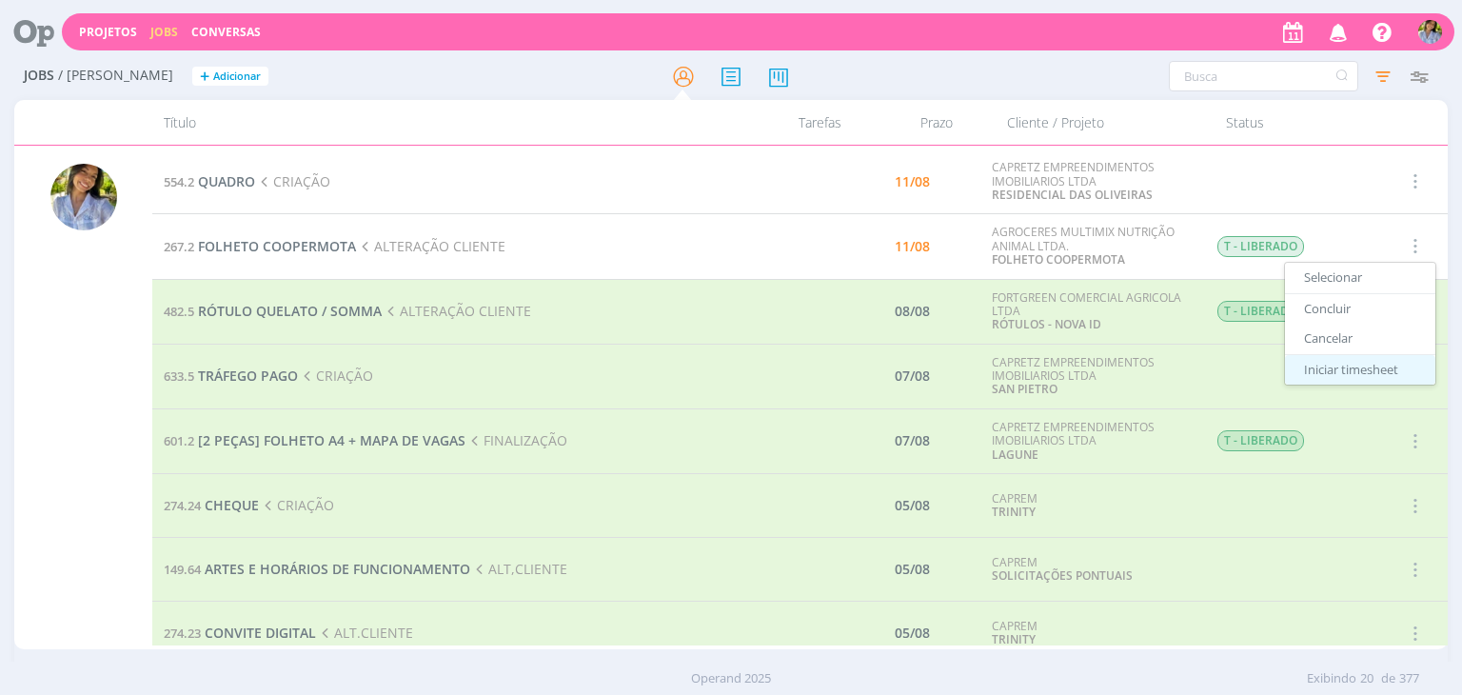
click at [1313, 376] on link "Iniciar timesheet" at bounding box center [1360, 370] width 150 height 30
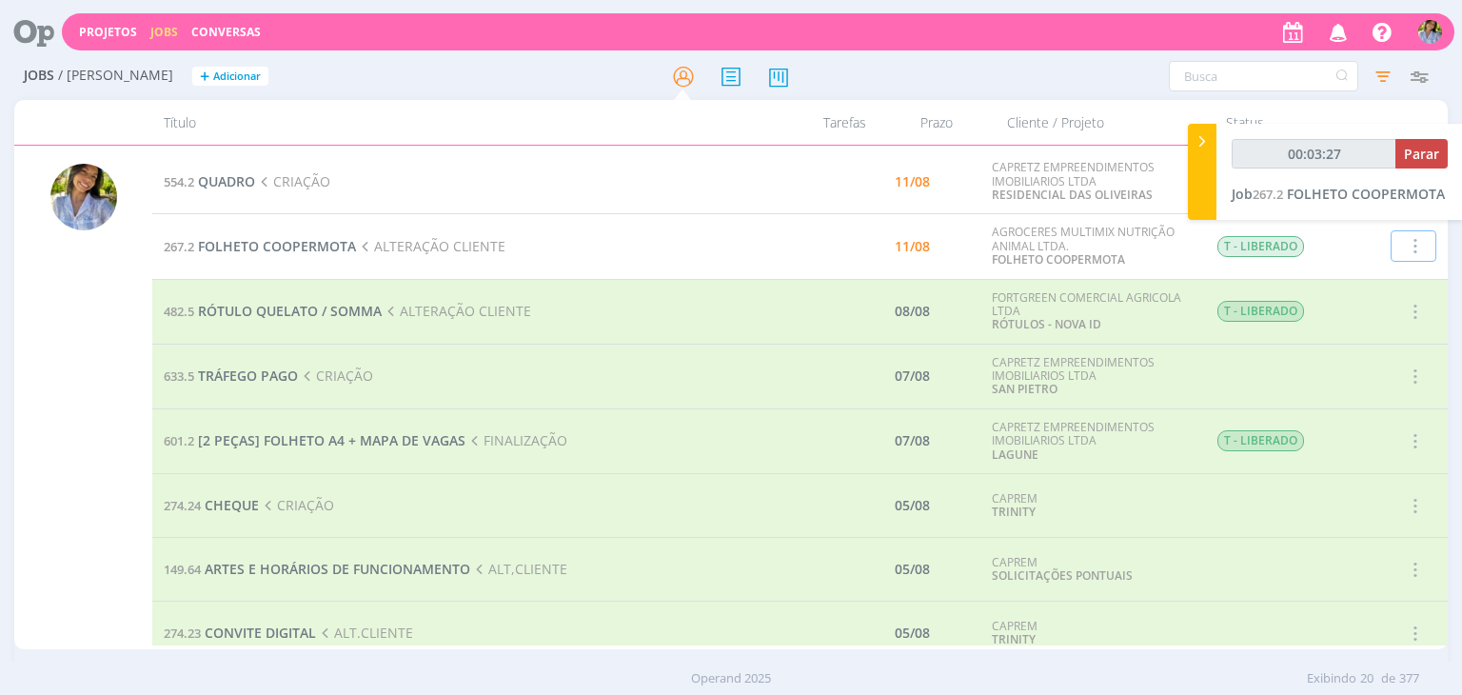
type input "00:03:28"
click at [1197, 138] on icon at bounding box center [1201, 141] width 19 height 20
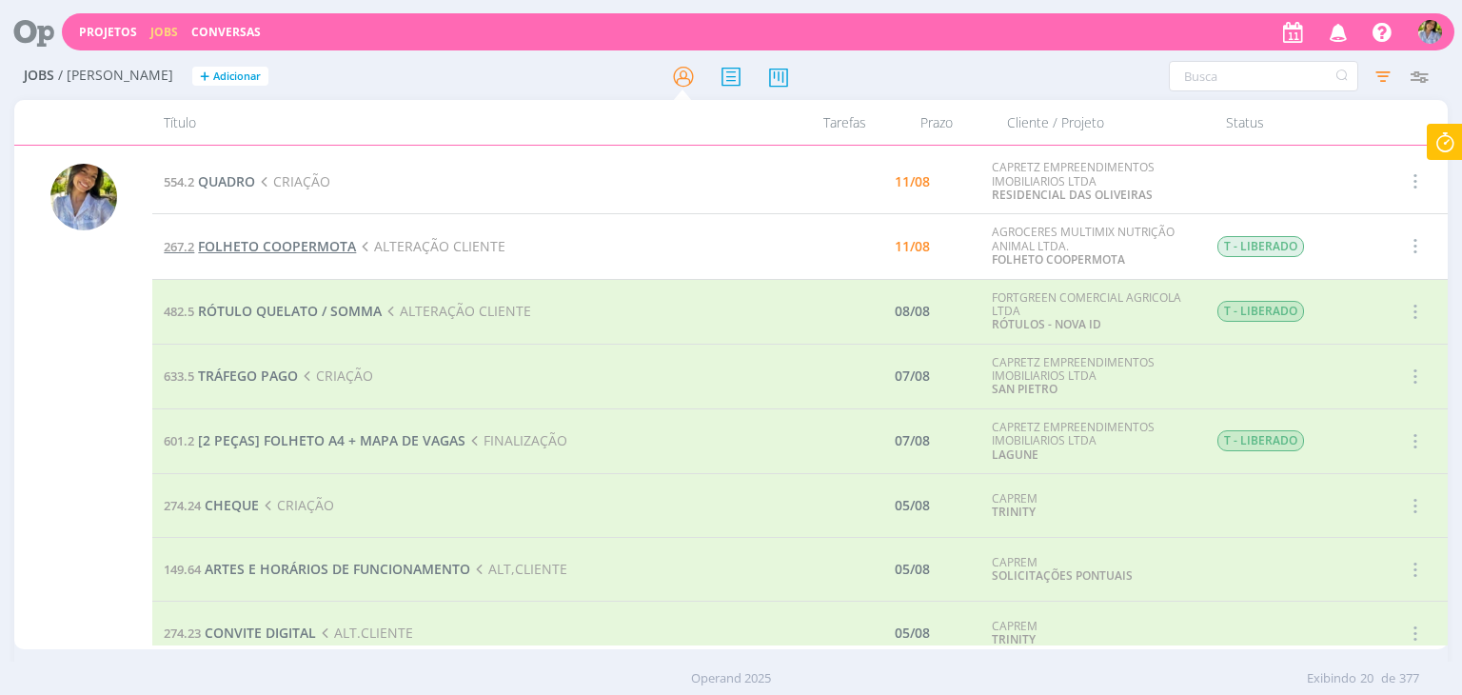
click at [320, 251] on span "FOLHETO COOPERMOTA" at bounding box center [277, 246] width 158 height 18
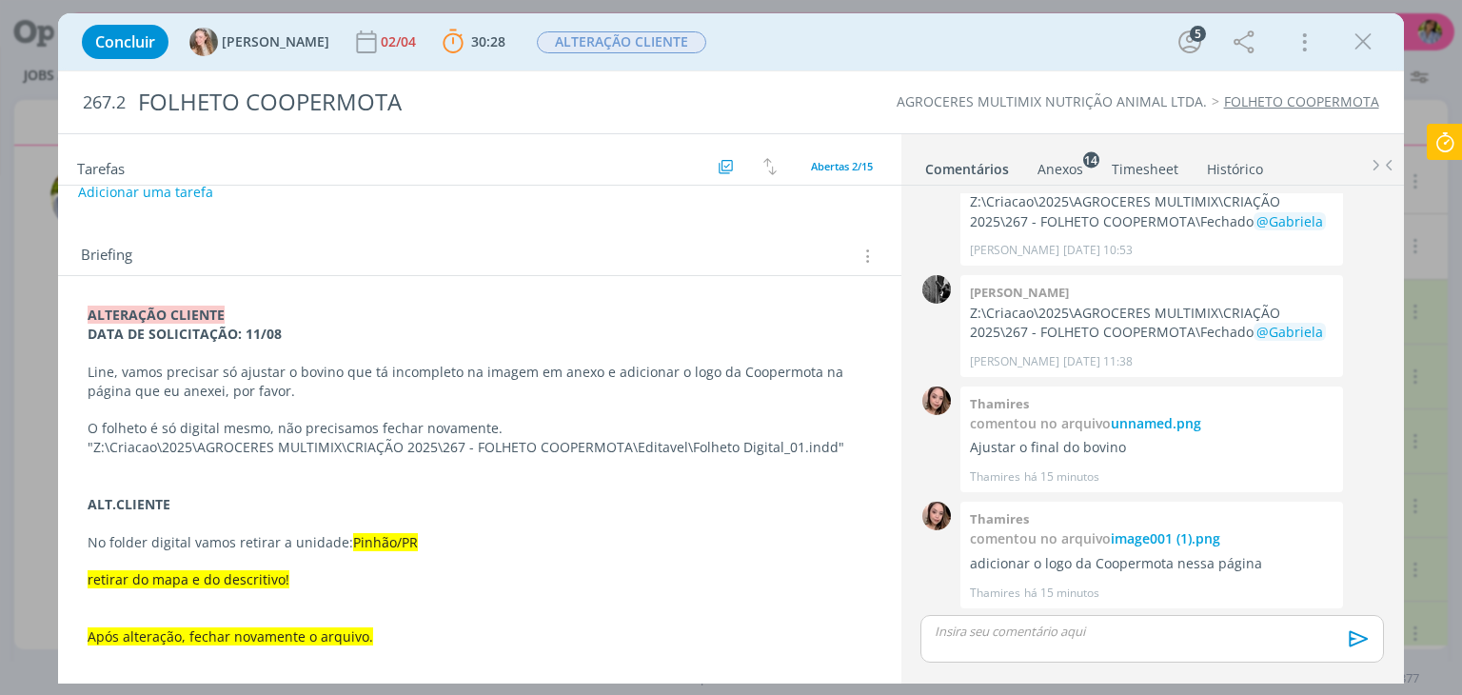
scroll to position [69, 0]
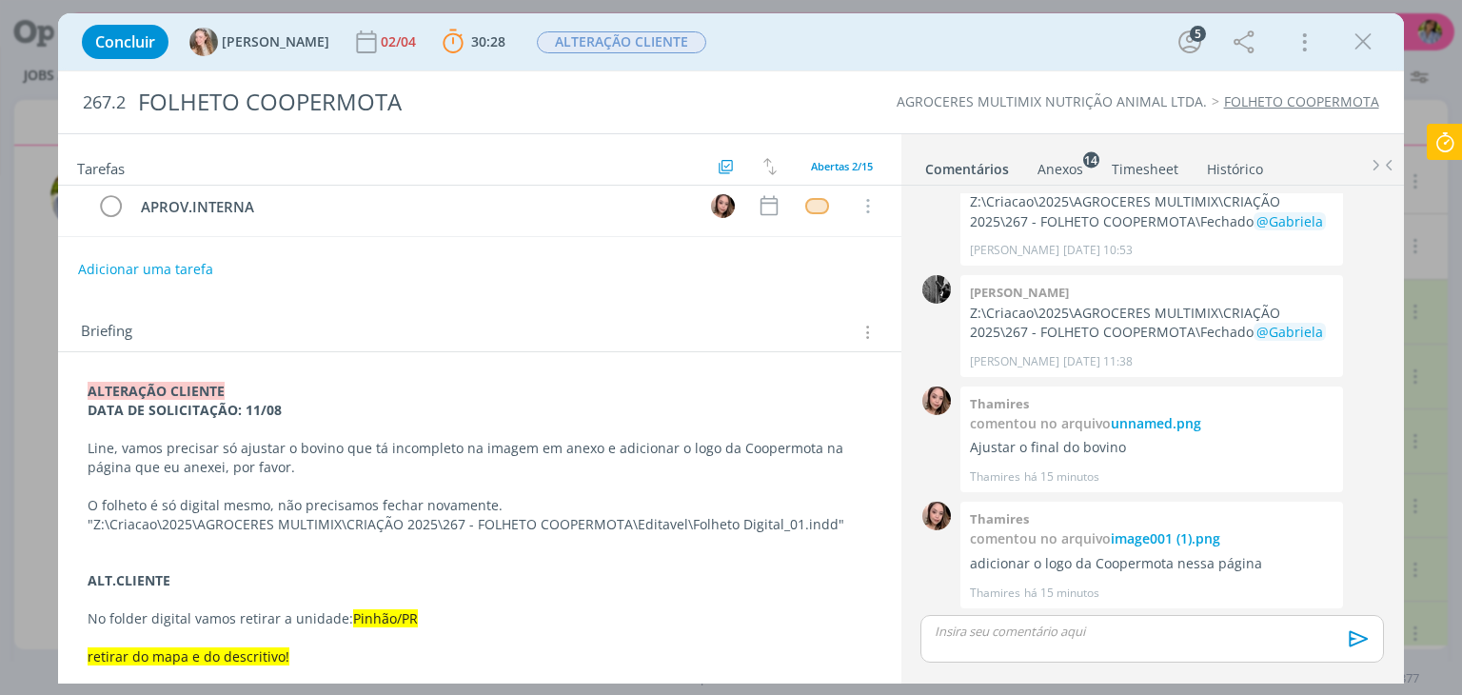
click at [1070, 167] on div "Anexos 14" at bounding box center [1060, 169] width 46 height 19
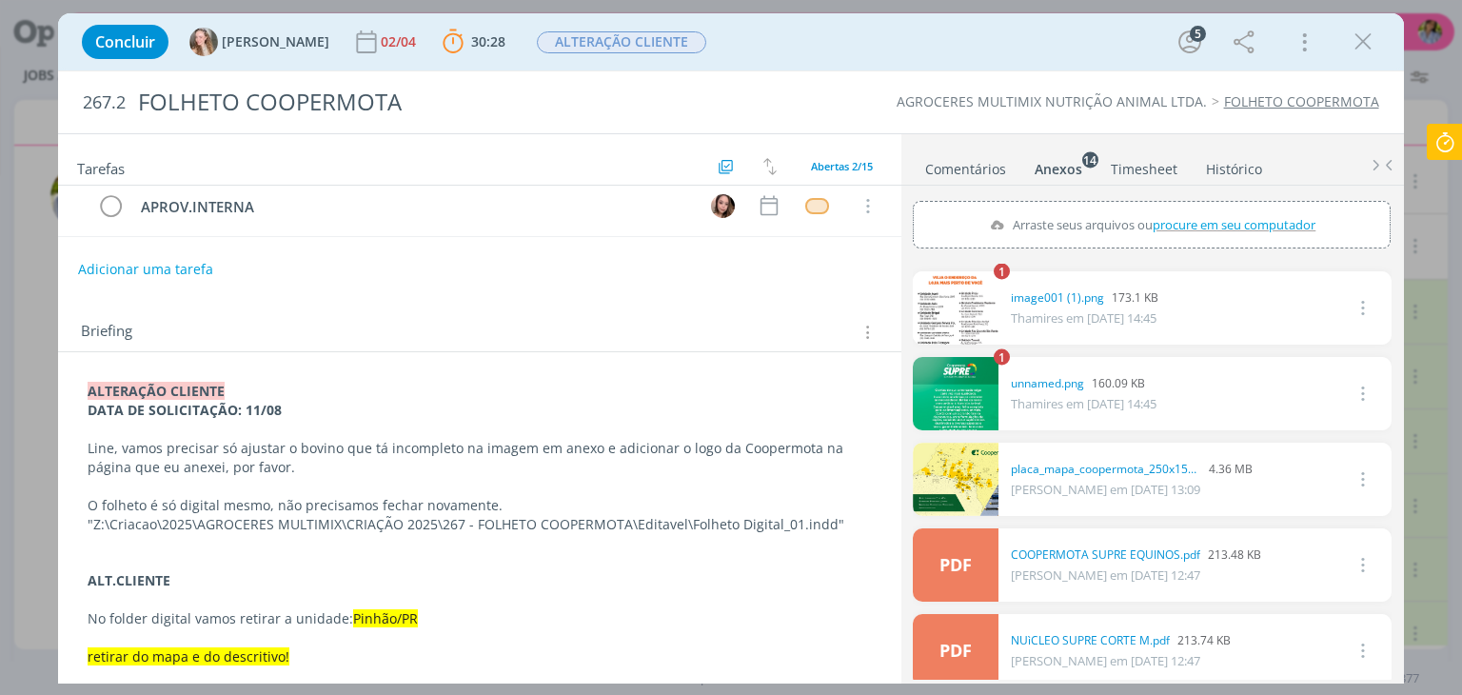
click at [1447, 147] on icon at bounding box center [1445, 142] width 34 height 37
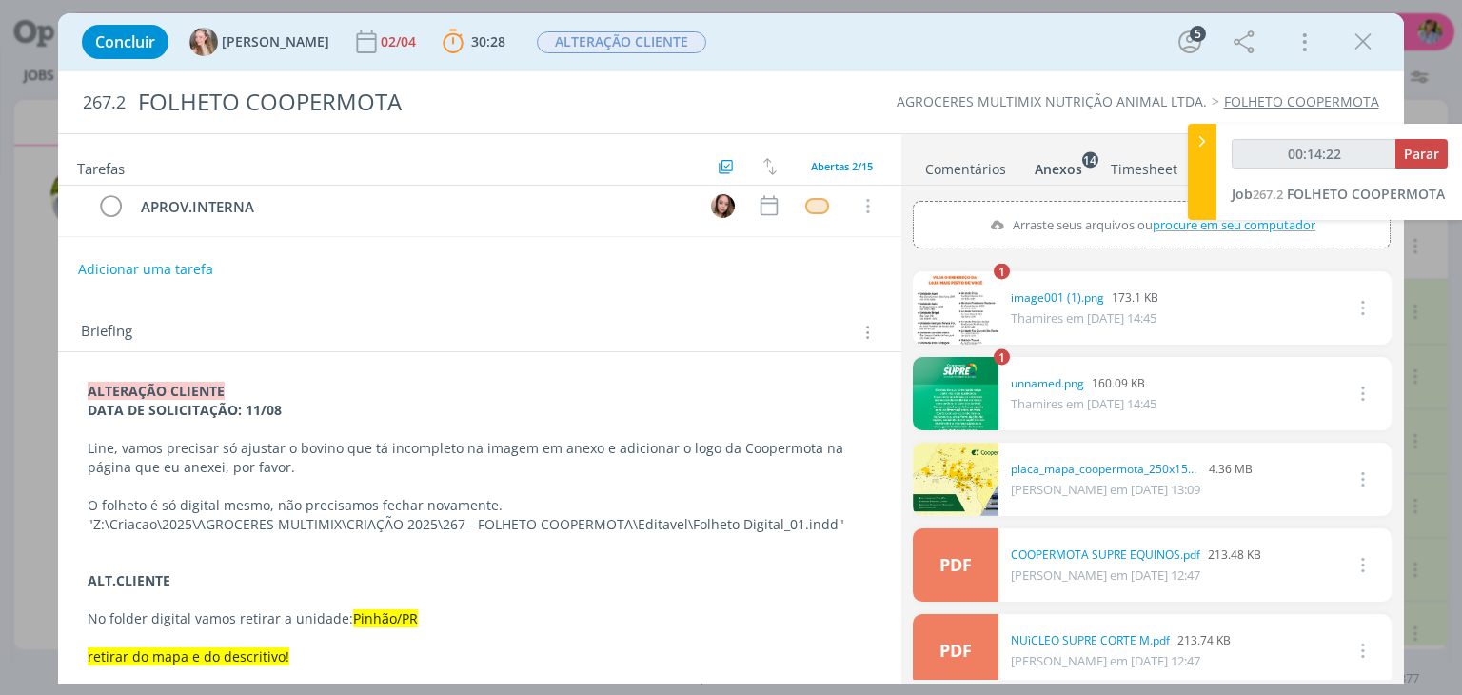
type input "00:14:23"
click at [1195, 140] on icon at bounding box center [1201, 141] width 19 height 20
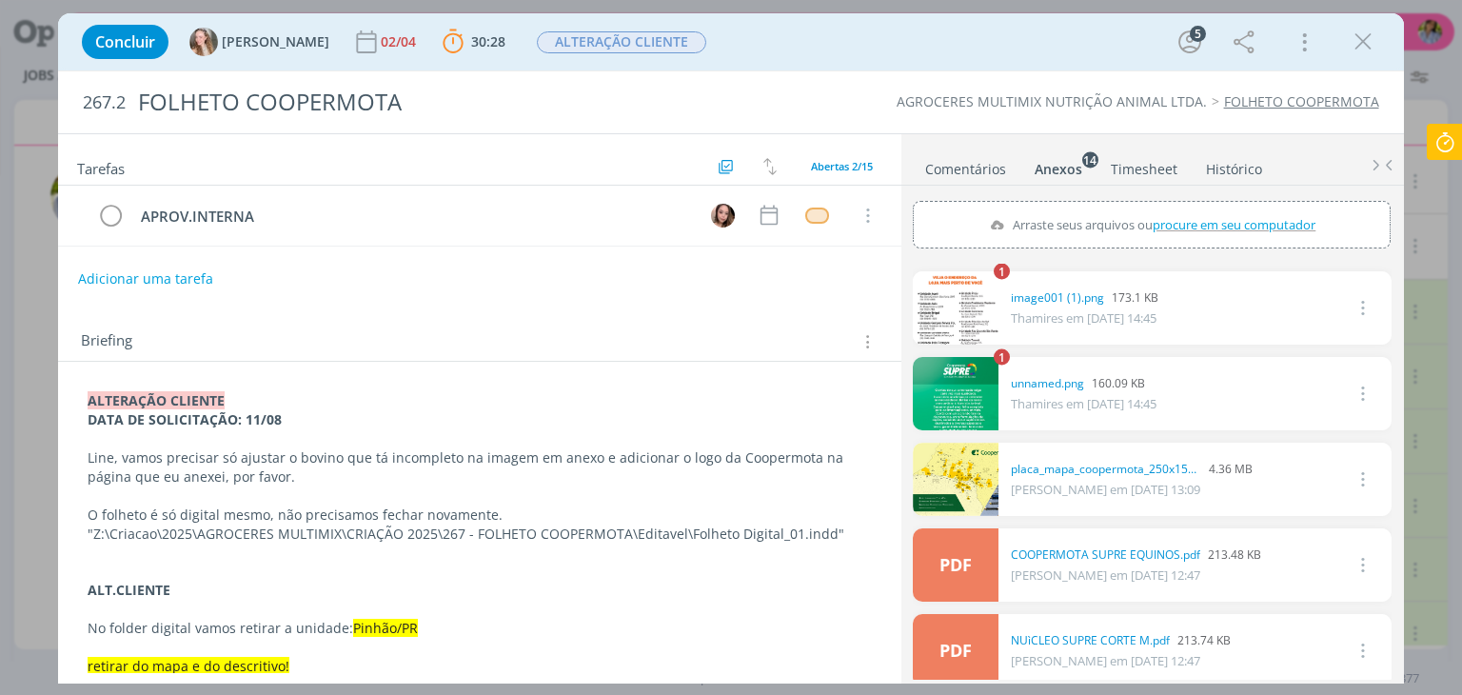
scroll to position [65, 0]
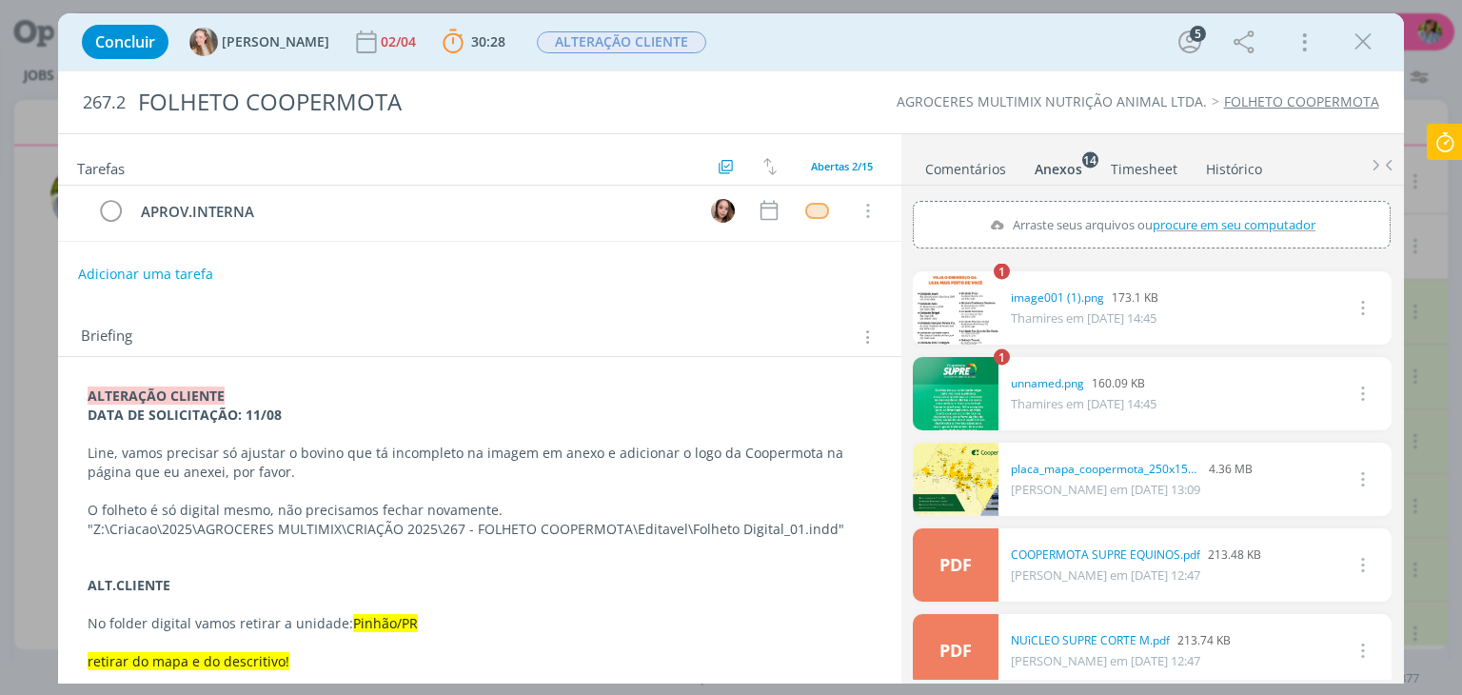
click at [1367, 32] on icon "dialog" at bounding box center [1363, 42] width 29 height 29
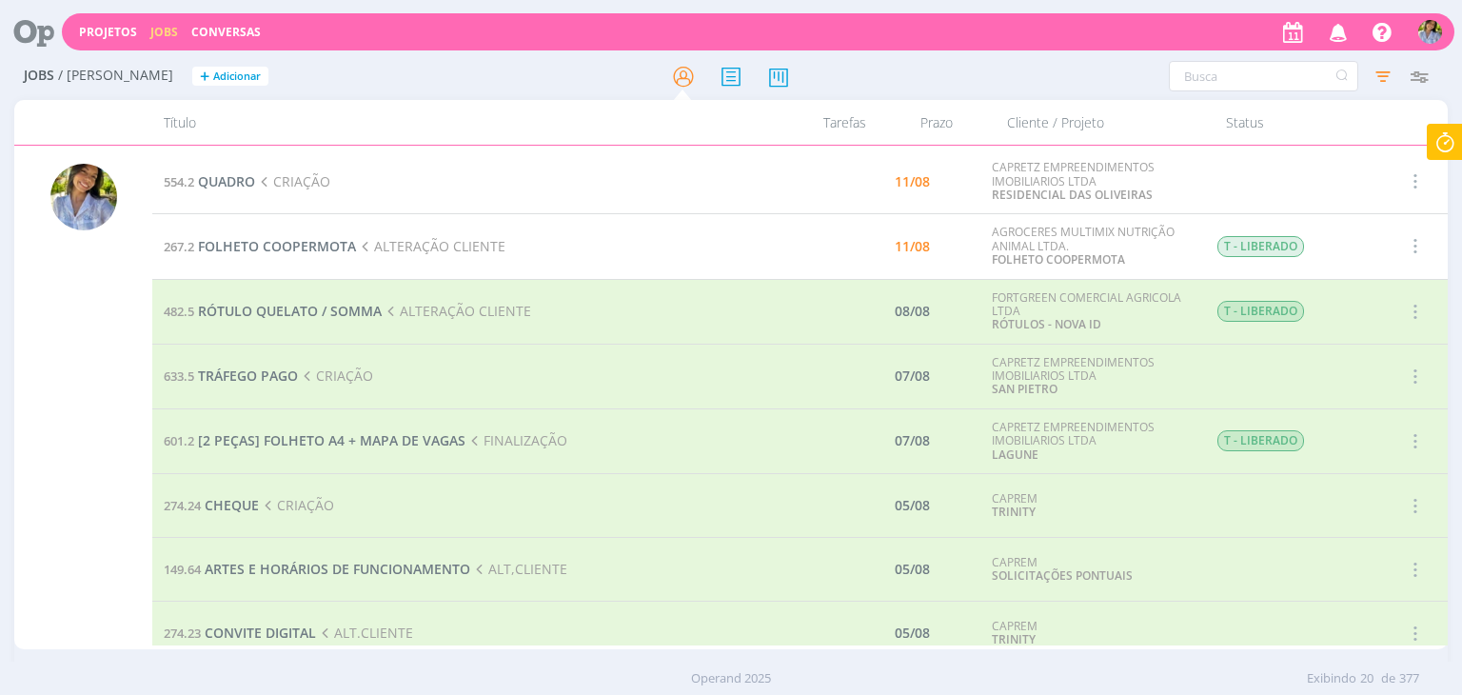
click at [1447, 145] on icon at bounding box center [1445, 142] width 34 height 37
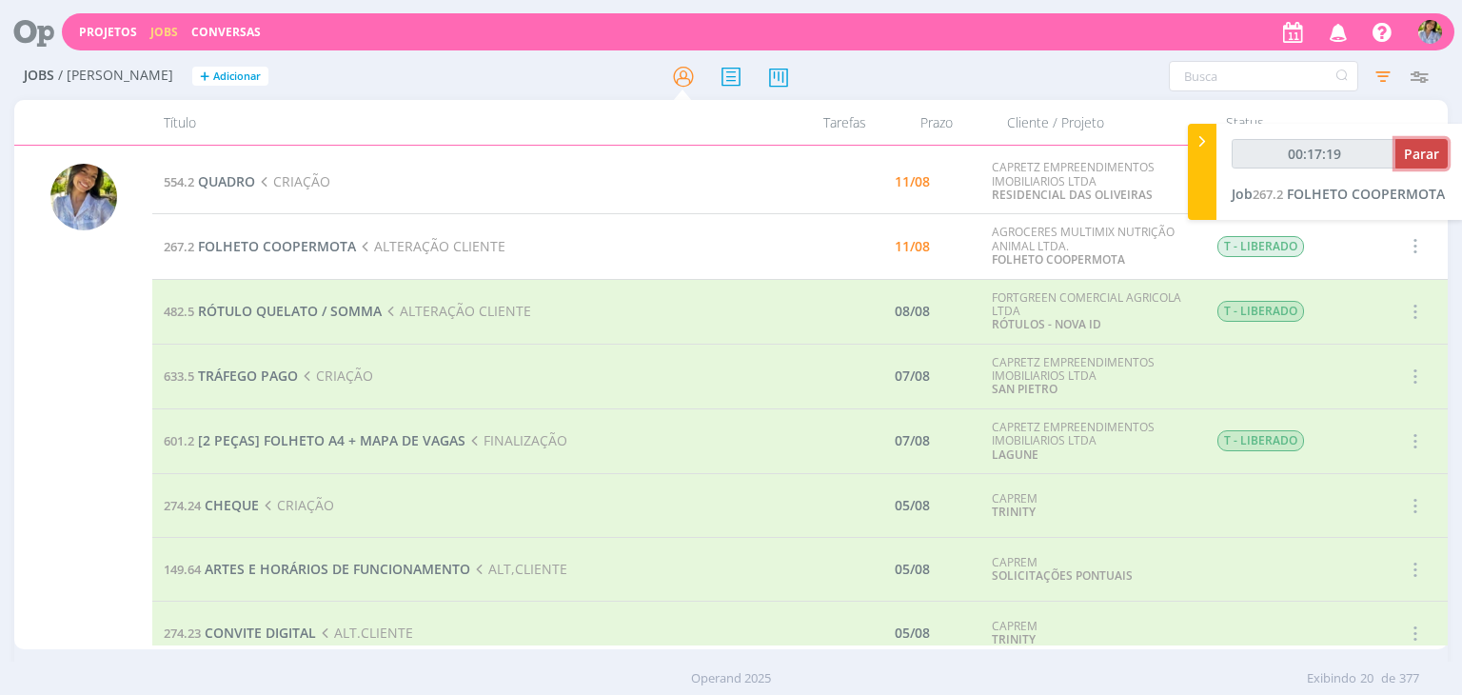
click at [1425, 160] on span "Parar" at bounding box center [1421, 154] width 35 height 18
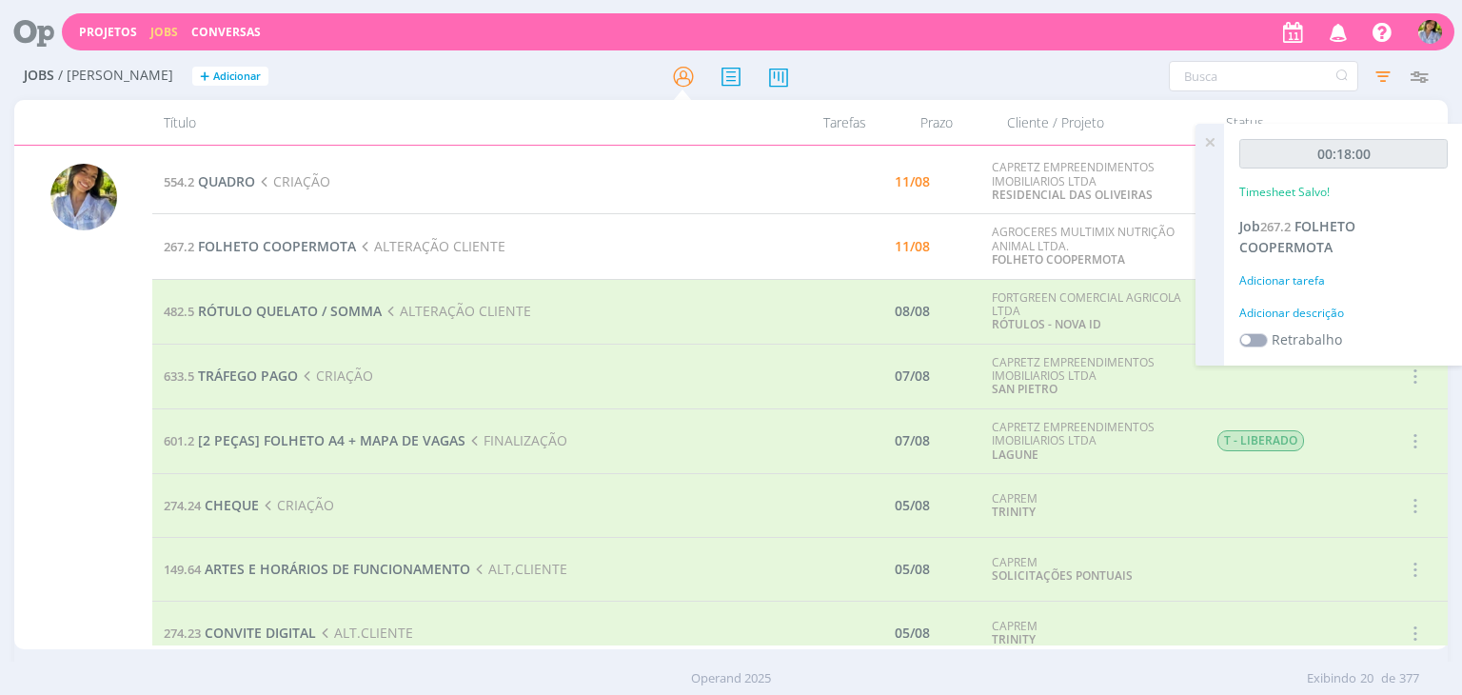
click at [1214, 148] on icon at bounding box center [1209, 142] width 34 height 37
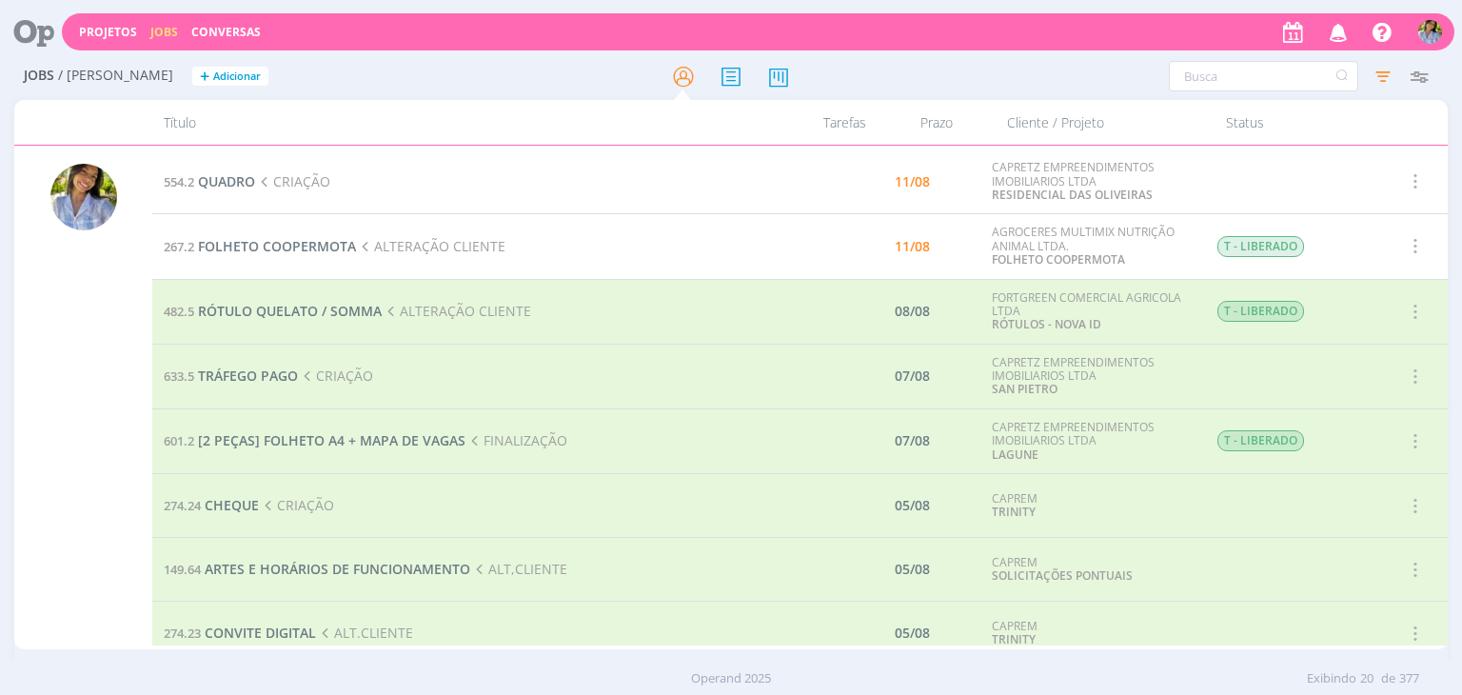
click at [34, 34] on icon at bounding box center [27, 31] width 39 height 37
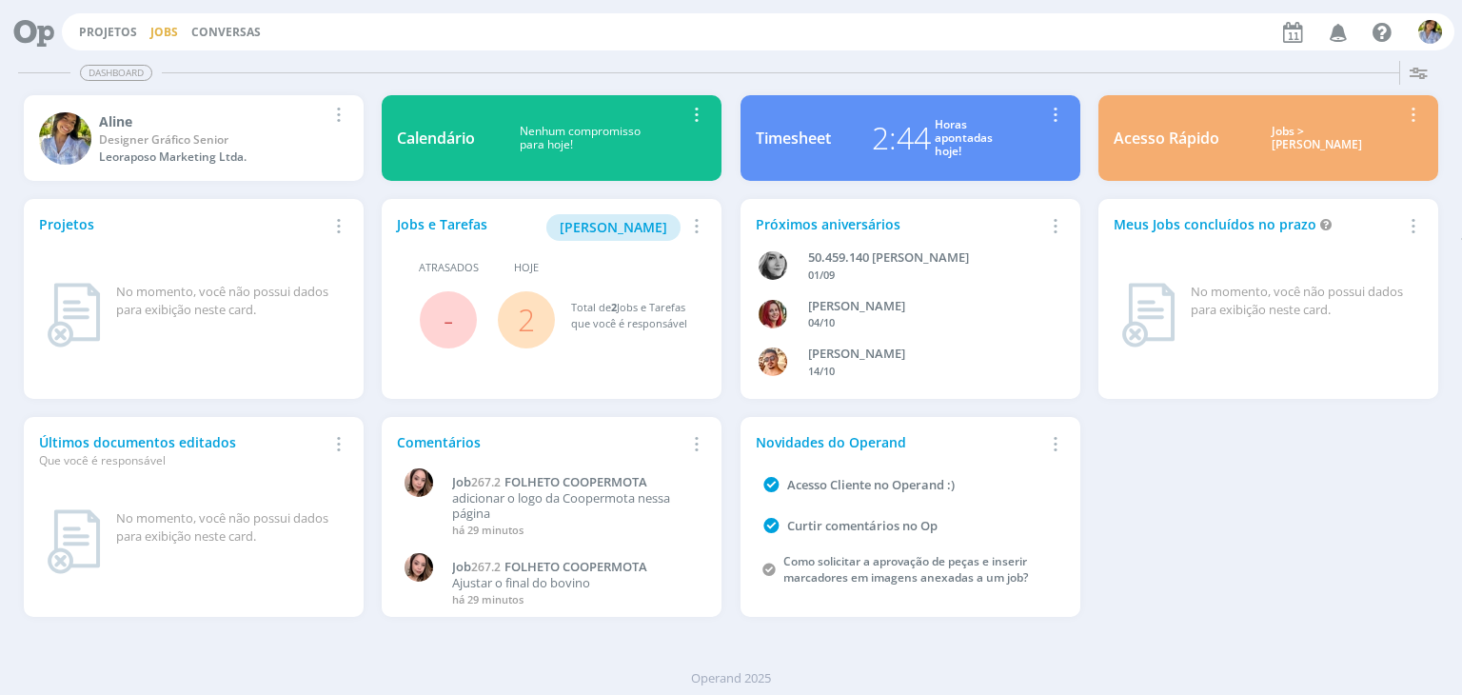
click at [154, 28] on link "Jobs" at bounding box center [164, 32] width 28 height 16
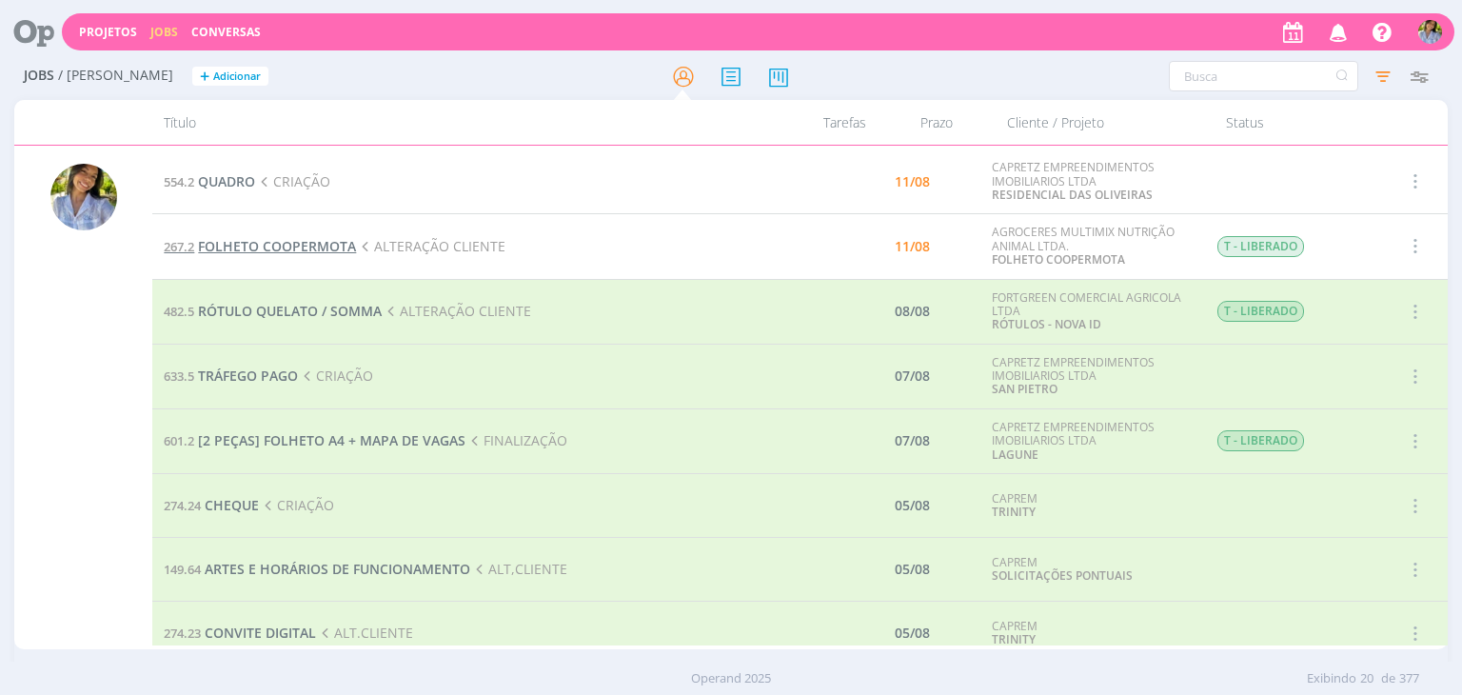
click at [248, 248] on span "FOLHETO COOPERMOTA" at bounding box center [277, 246] width 158 height 18
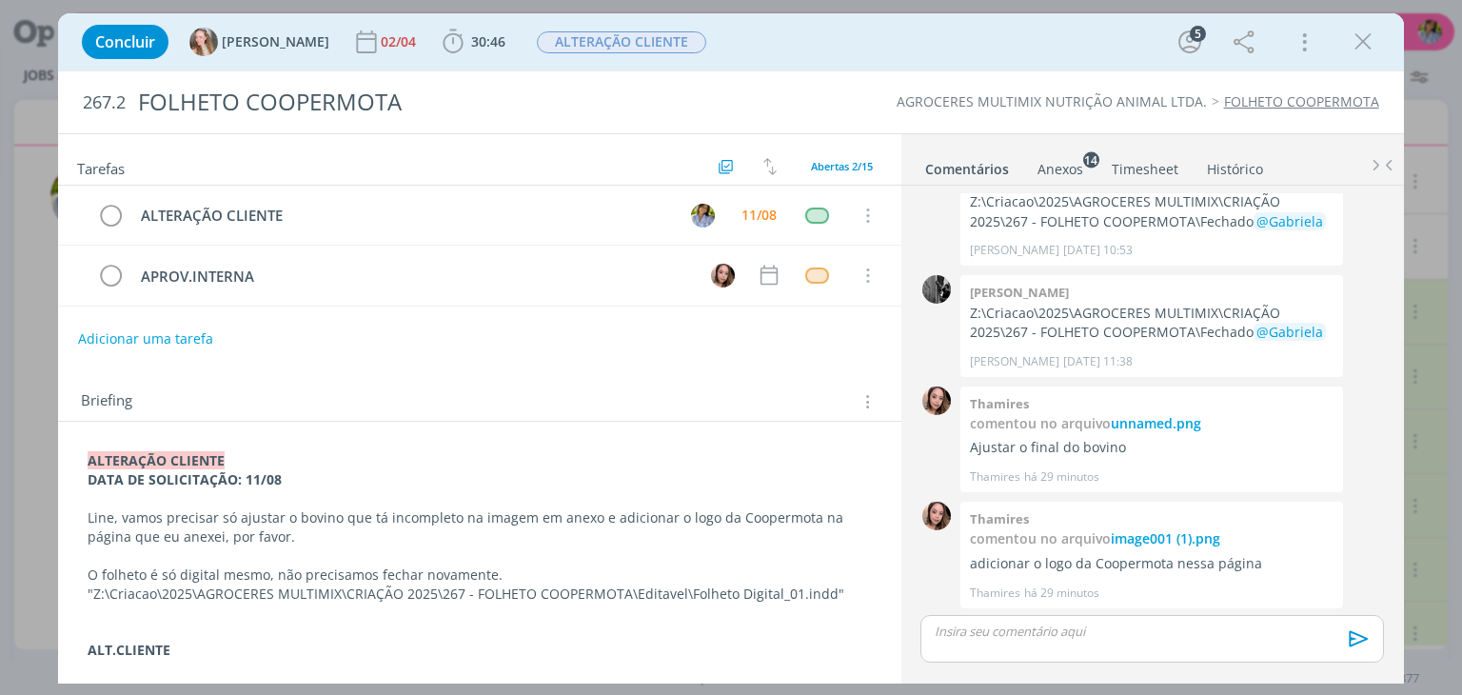
scroll to position [777, 0]
click at [1055, 172] on div "Anexos 14" at bounding box center [1060, 169] width 46 height 19
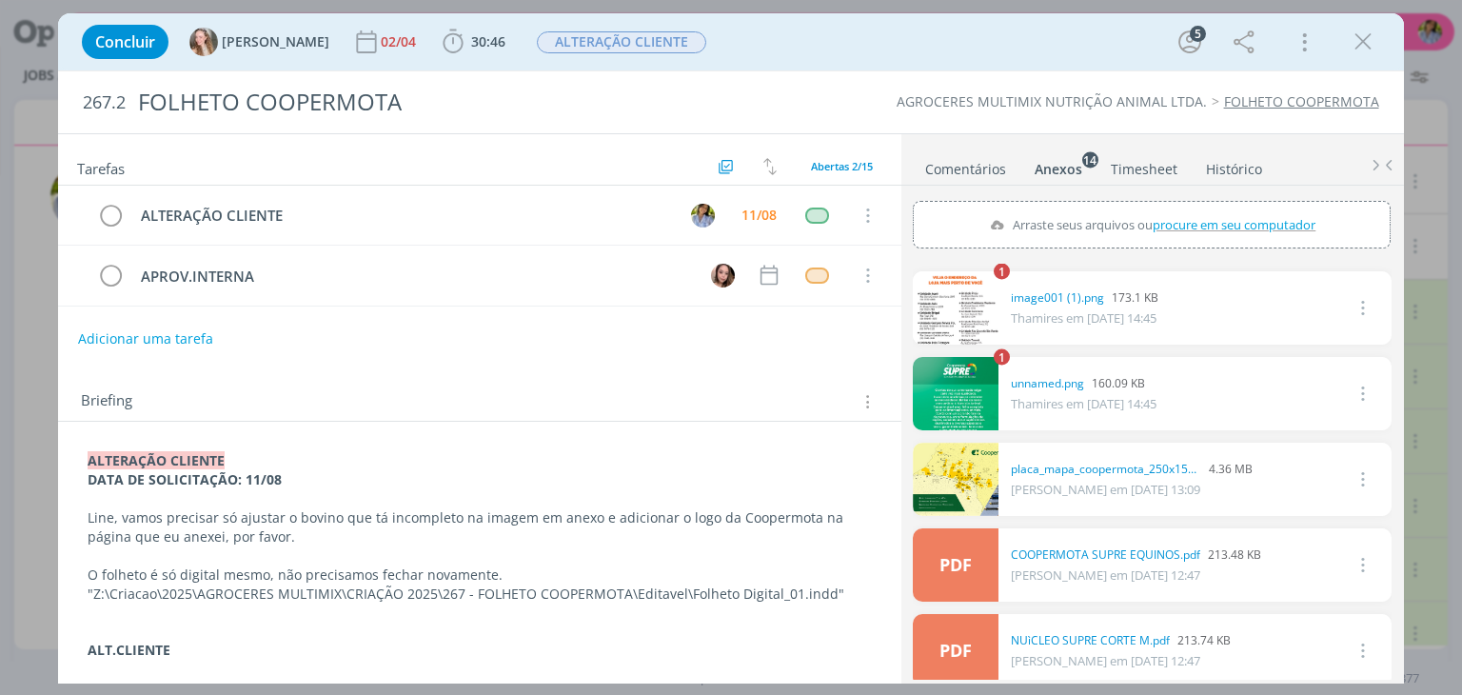
click at [963, 287] on link "dialog" at bounding box center [956, 307] width 86 height 73
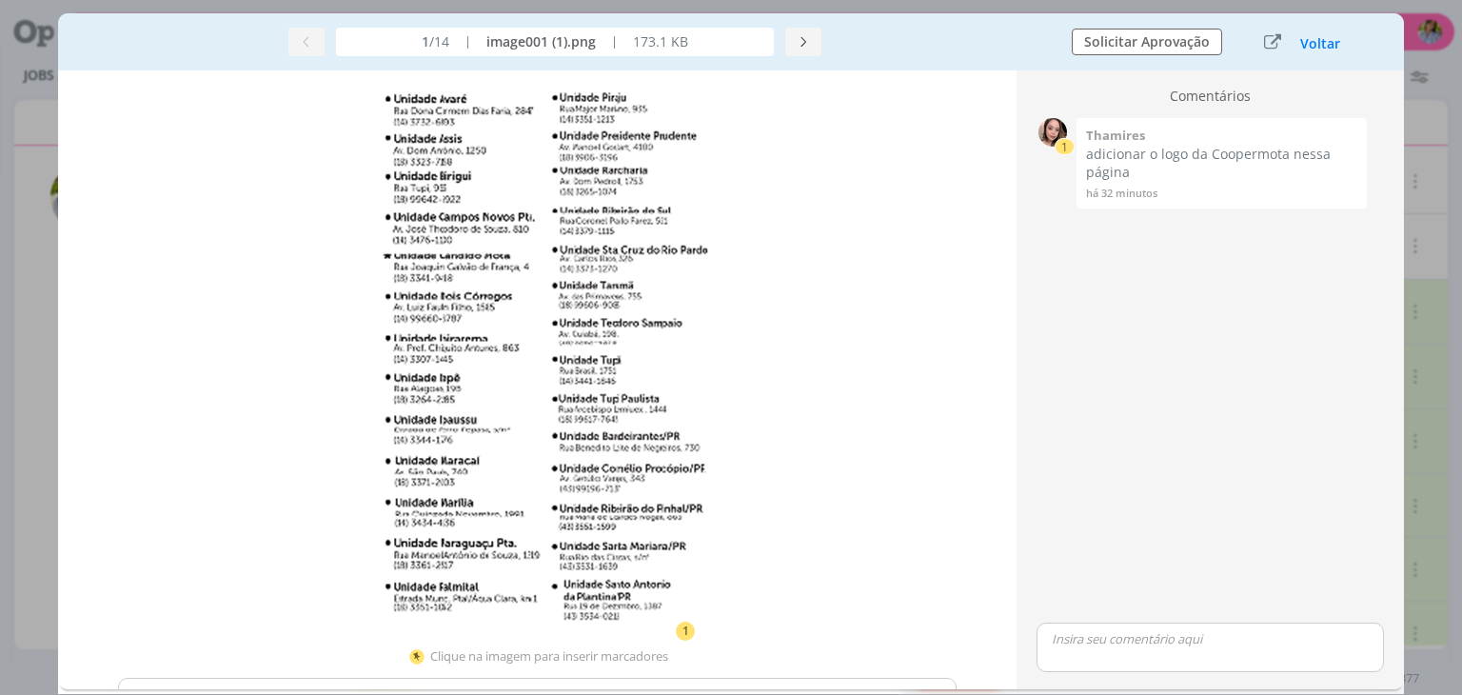
scroll to position [240, 0]
